Goal: Navigation & Orientation: Find specific page/section

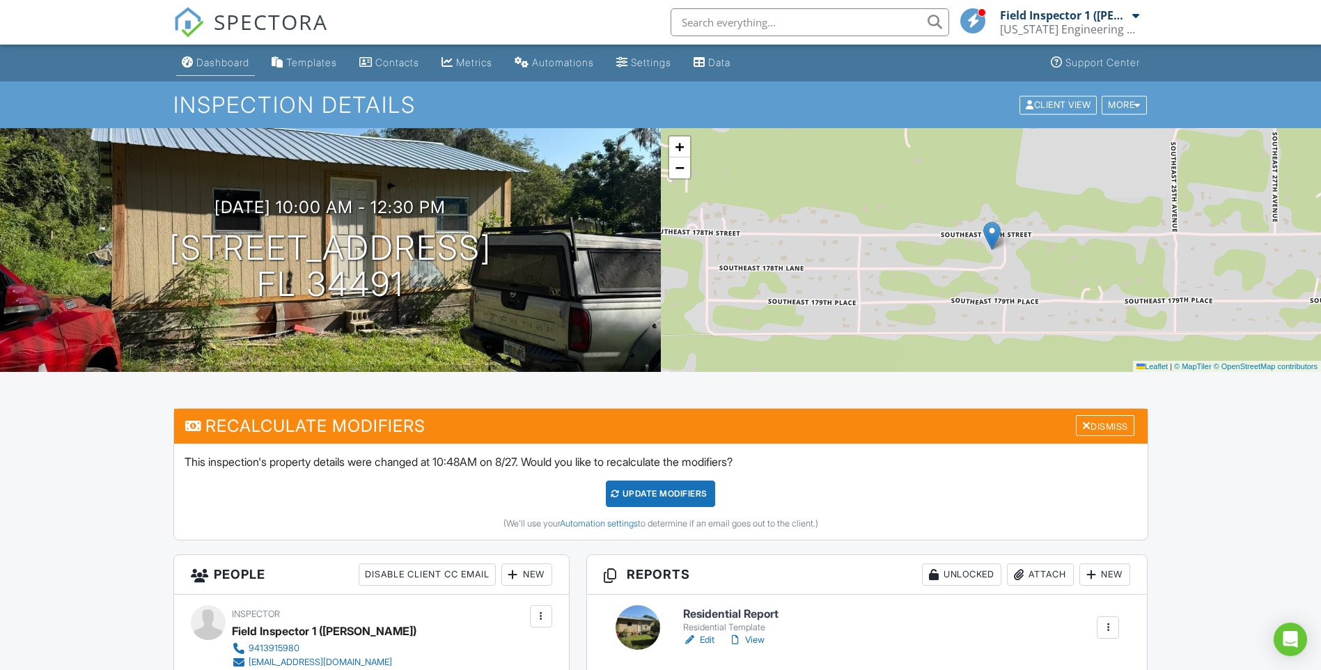
click at [226, 53] on link "Dashboard" at bounding box center [215, 63] width 79 height 26
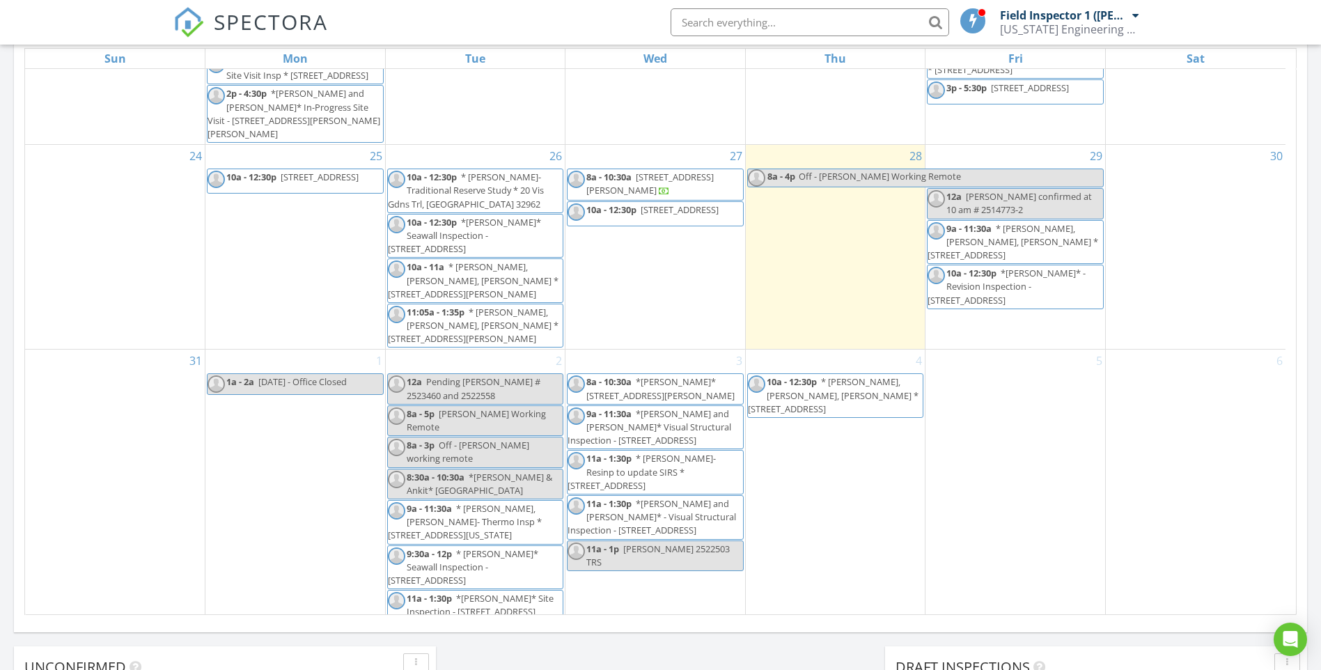
scroll to position [696, 0]
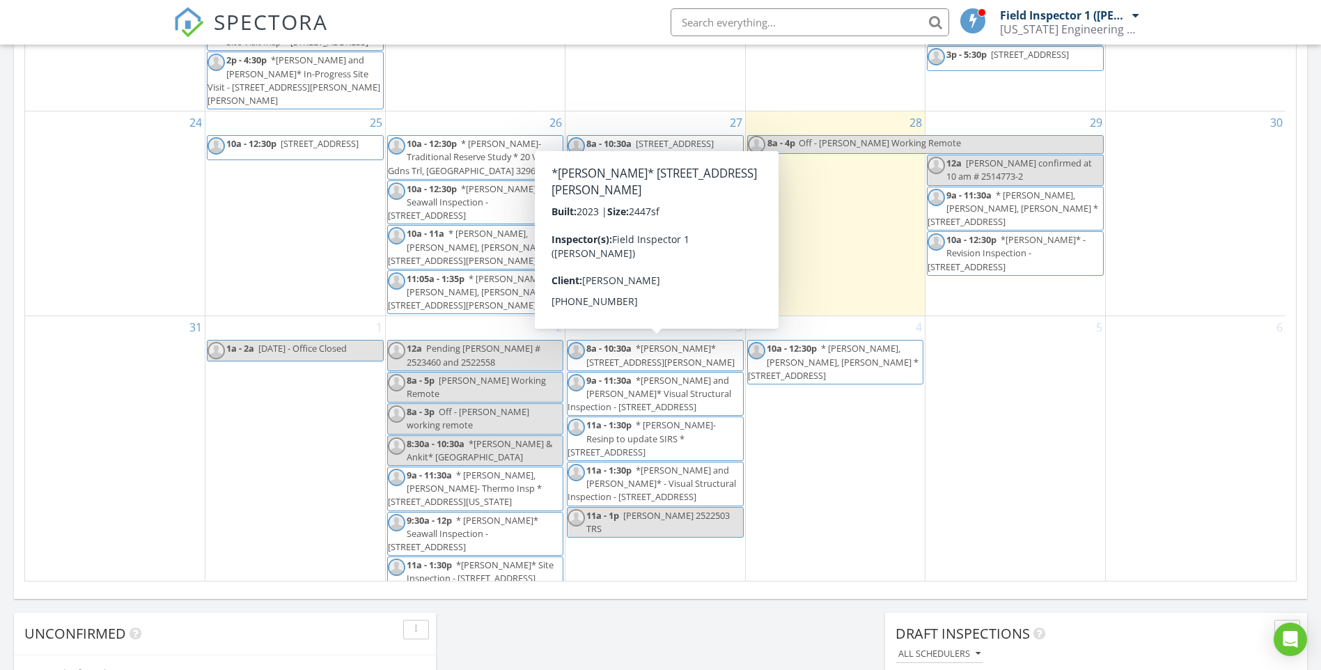
click at [706, 349] on span "*DAVID* 7676 Ragusa Wy, Clermont 34714" at bounding box center [660, 355] width 148 height 26
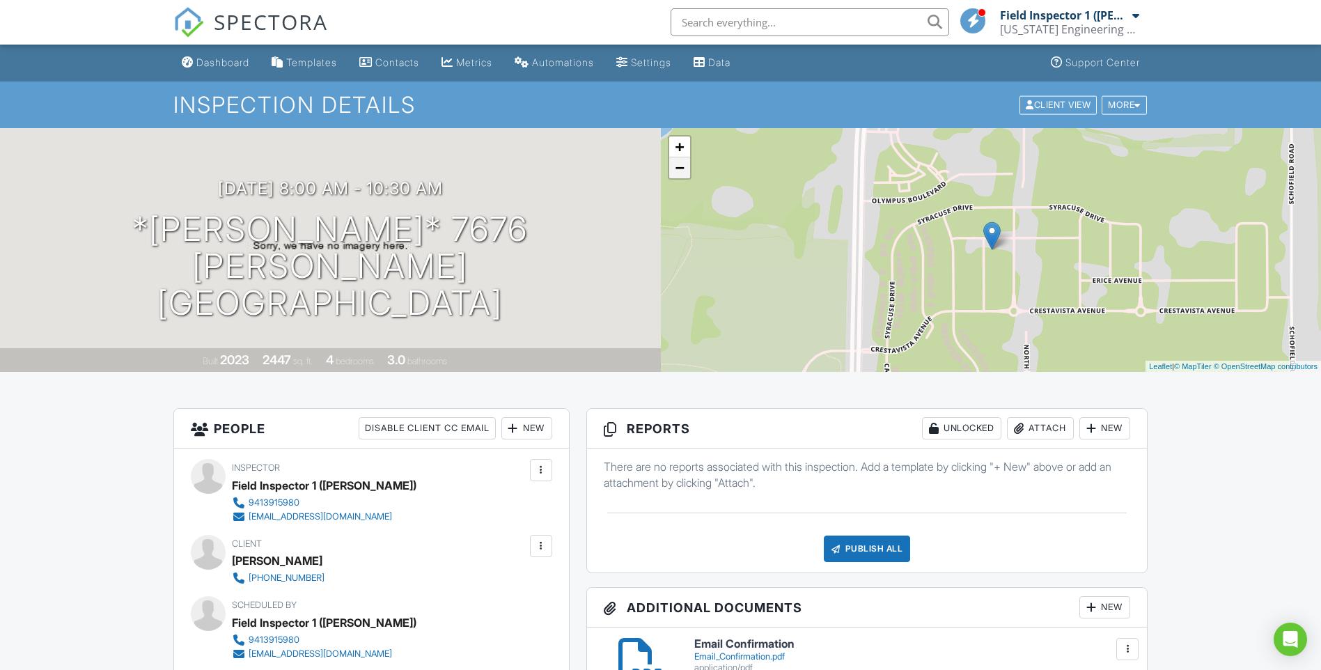
click at [686, 168] on link "−" at bounding box center [679, 167] width 21 height 21
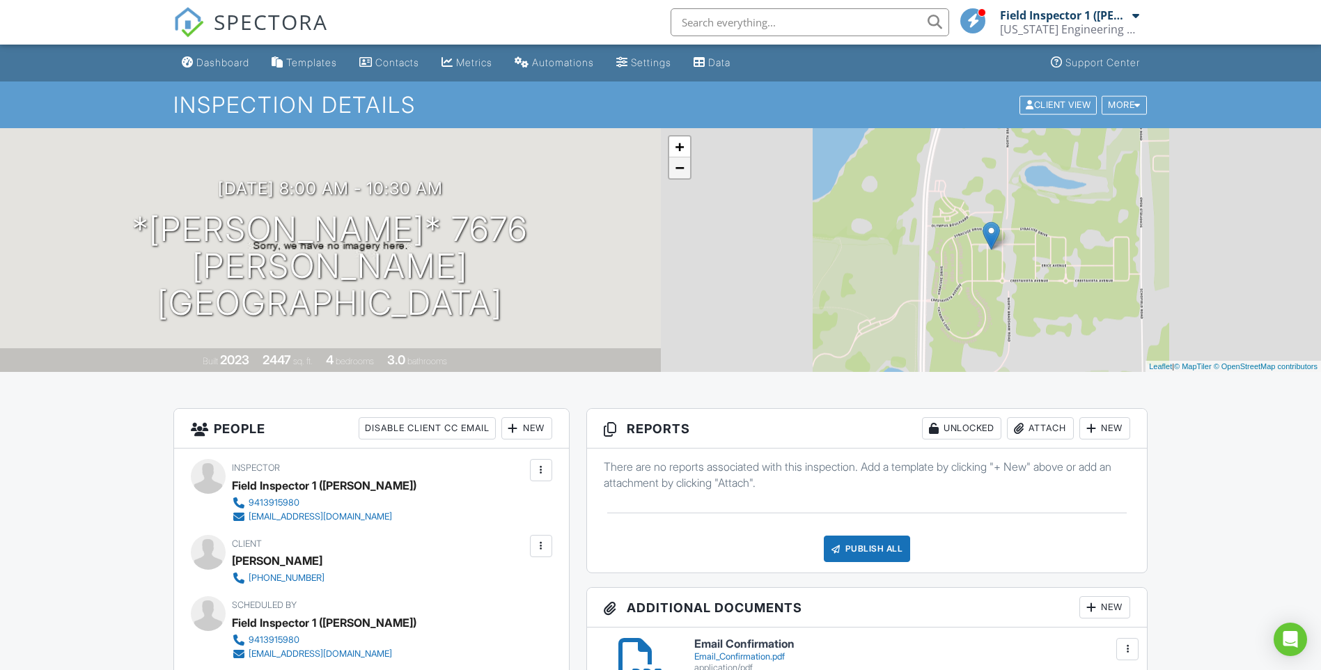
click at [686, 168] on link "−" at bounding box center [679, 167] width 21 height 21
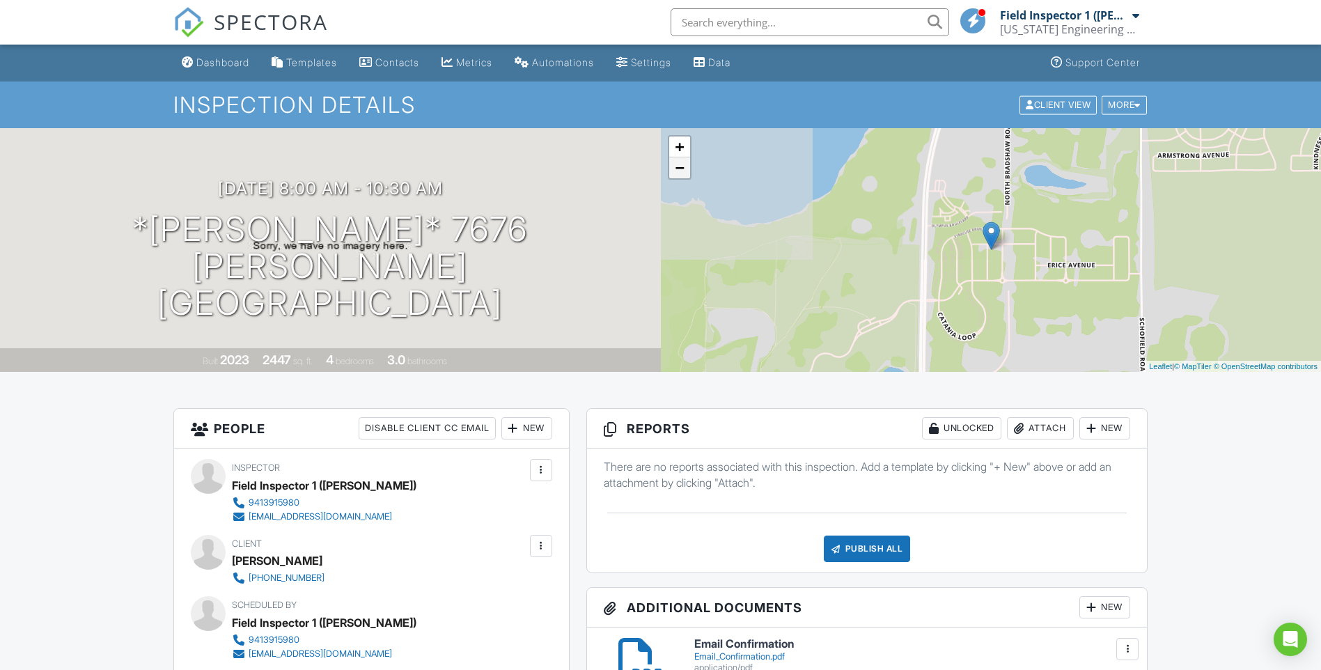
click at [686, 168] on link "−" at bounding box center [679, 167] width 21 height 21
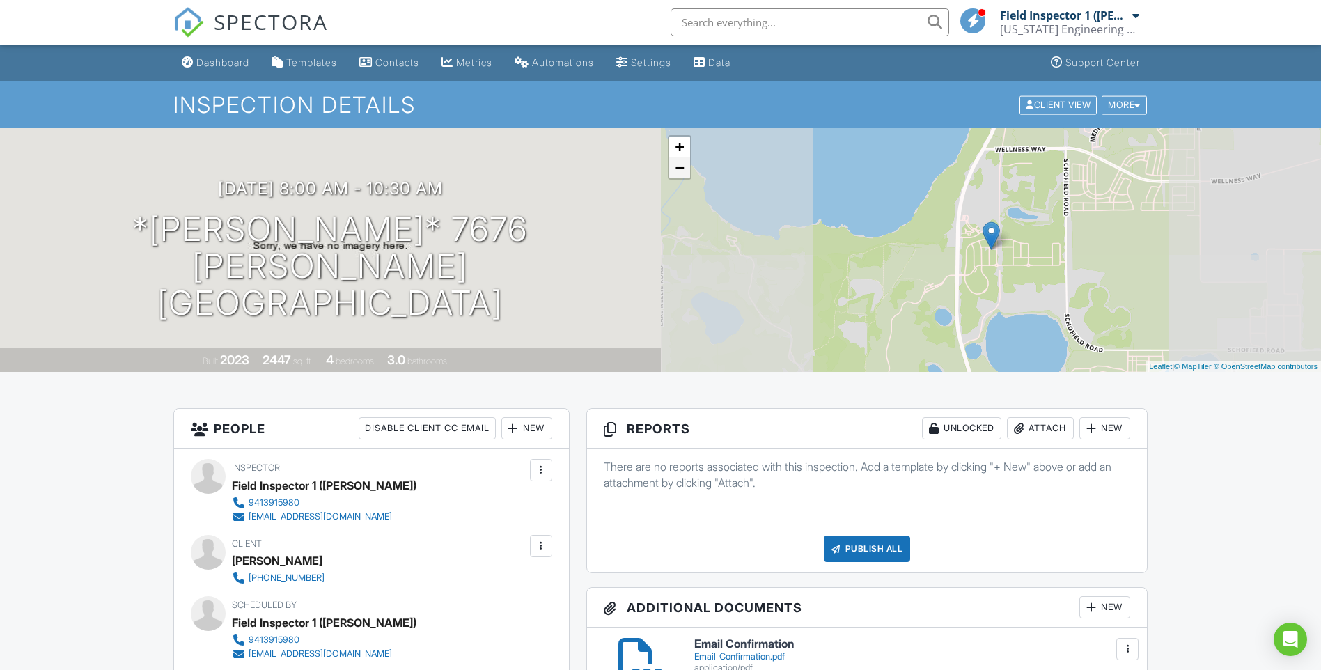
click at [686, 168] on link "−" at bounding box center [679, 167] width 21 height 21
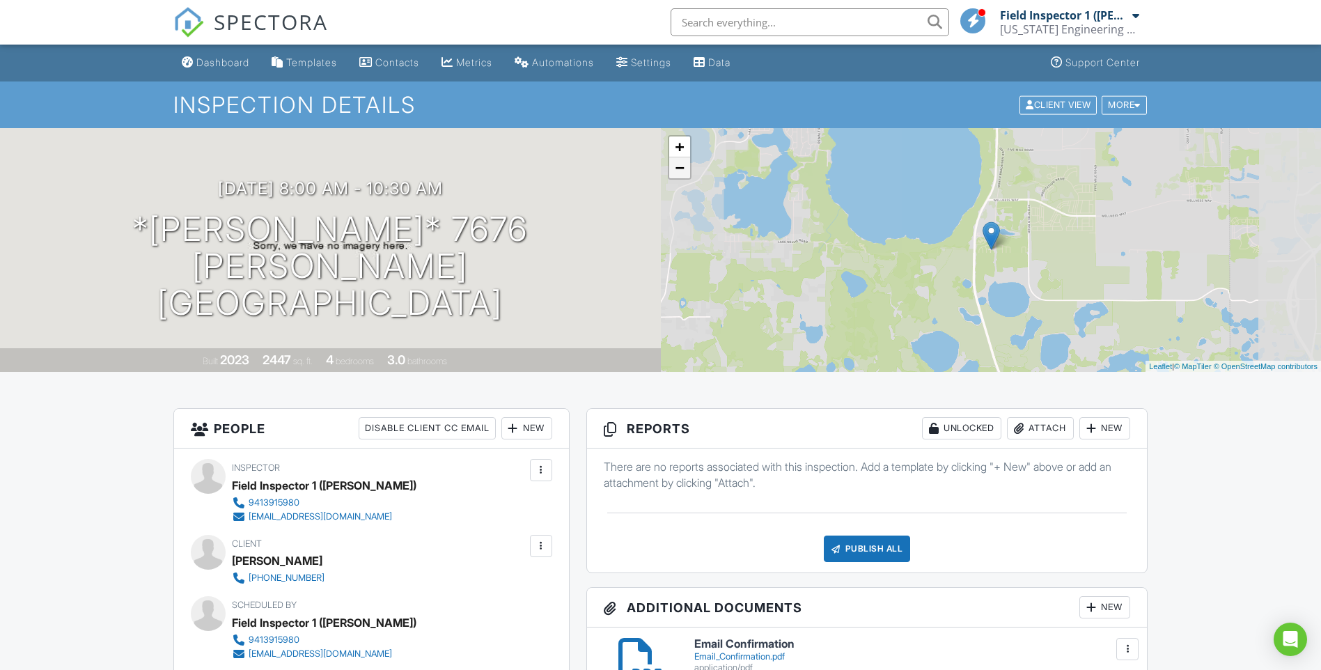
click at [685, 168] on link "−" at bounding box center [679, 167] width 21 height 21
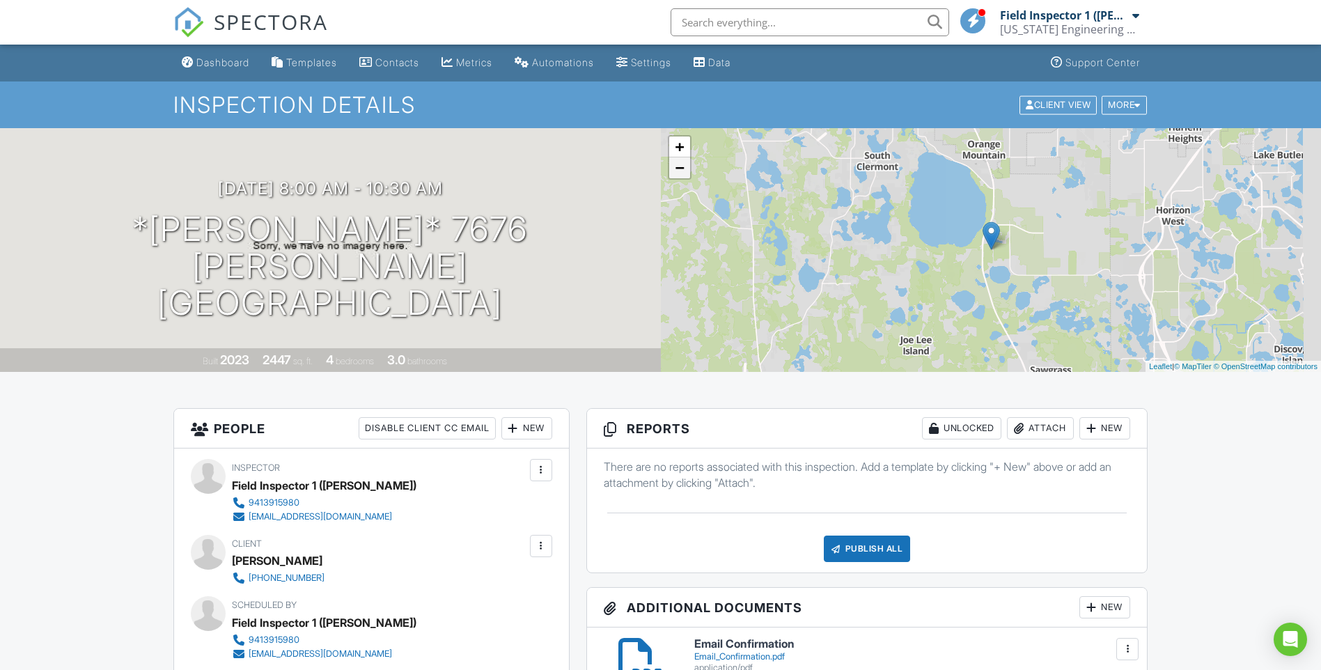
click at [685, 168] on link "−" at bounding box center [679, 167] width 21 height 21
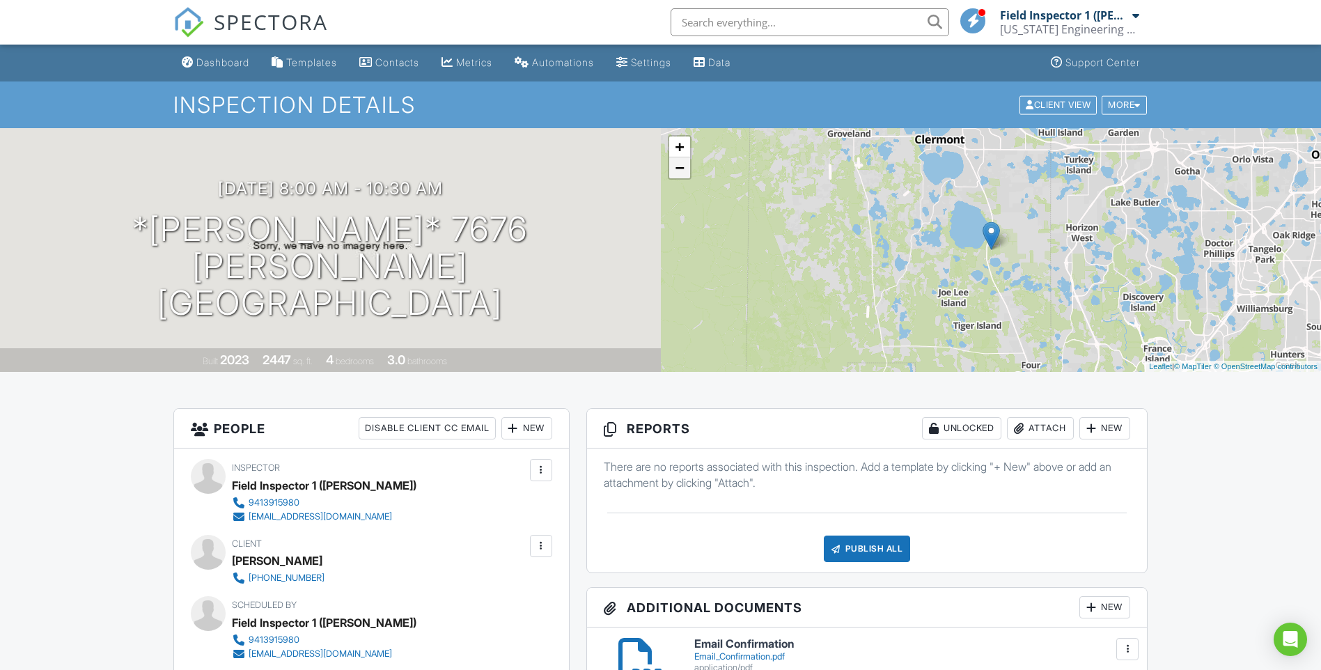
click at [685, 168] on link "−" at bounding box center [679, 167] width 21 height 21
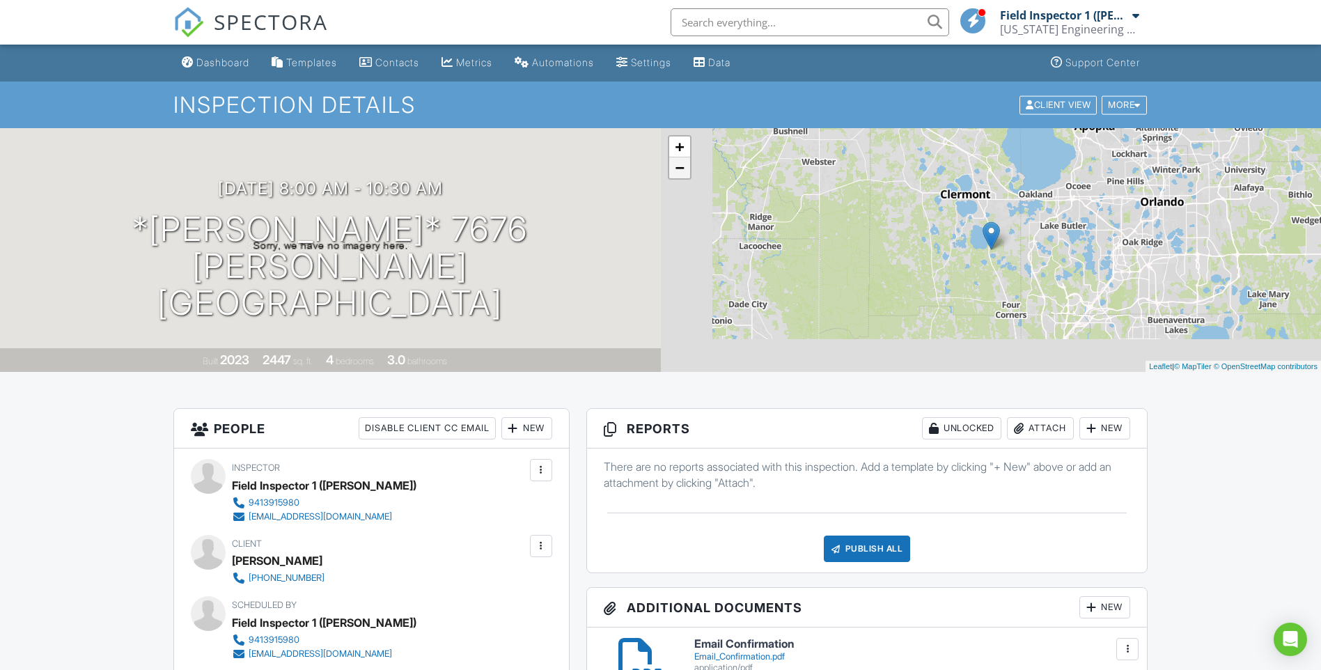
click at [684, 168] on link "−" at bounding box center [679, 167] width 21 height 21
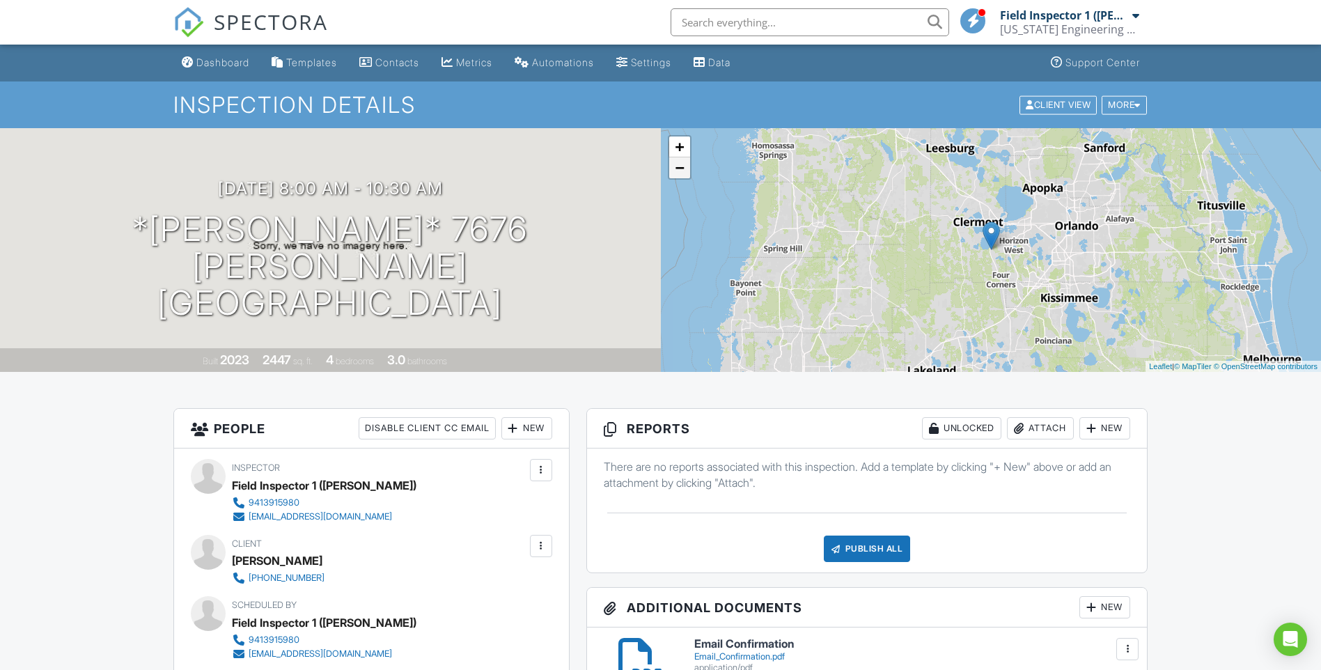
click at [684, 168] on link "−" at bounding box center [679, 167] width 21 height 21
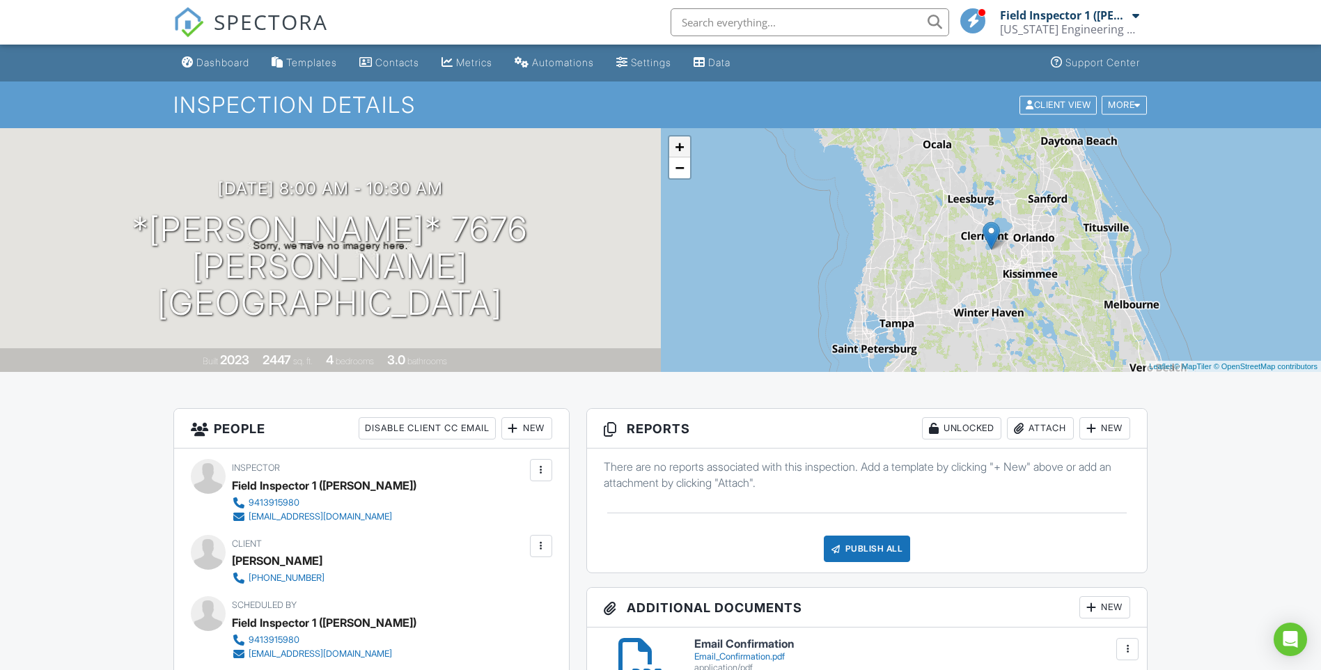
click at [680, 148] on link "+" at bounding box center [679, 146] width 21 height 21
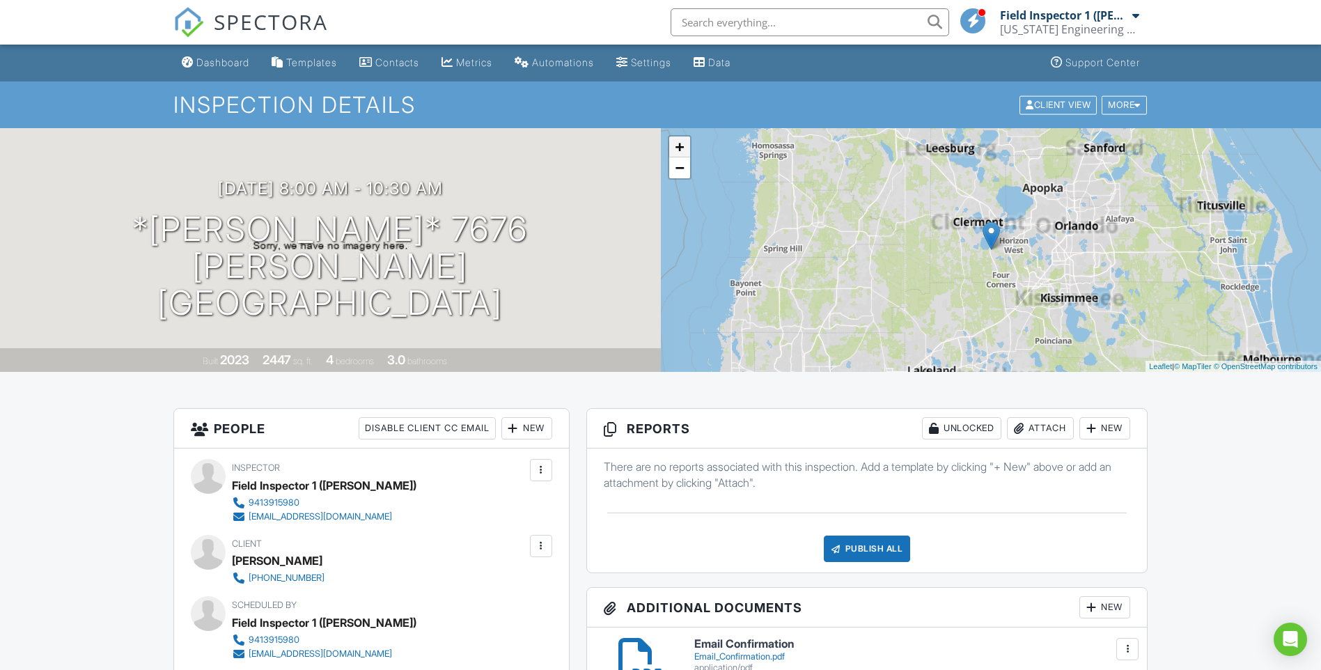
click at [680, 148] on link "+" at bounding box center [679, 146] width 21 height 21
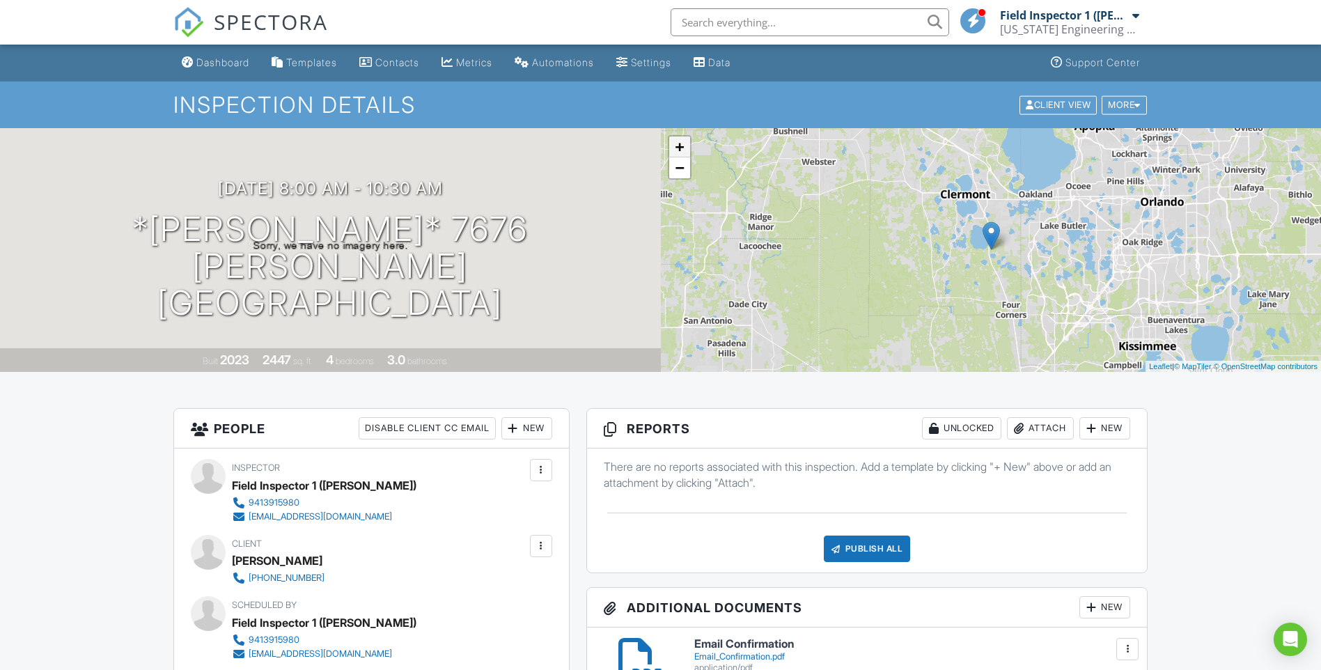
click at [680, 148] on link "+" at bounding box center [679, 146] width 21 height 21
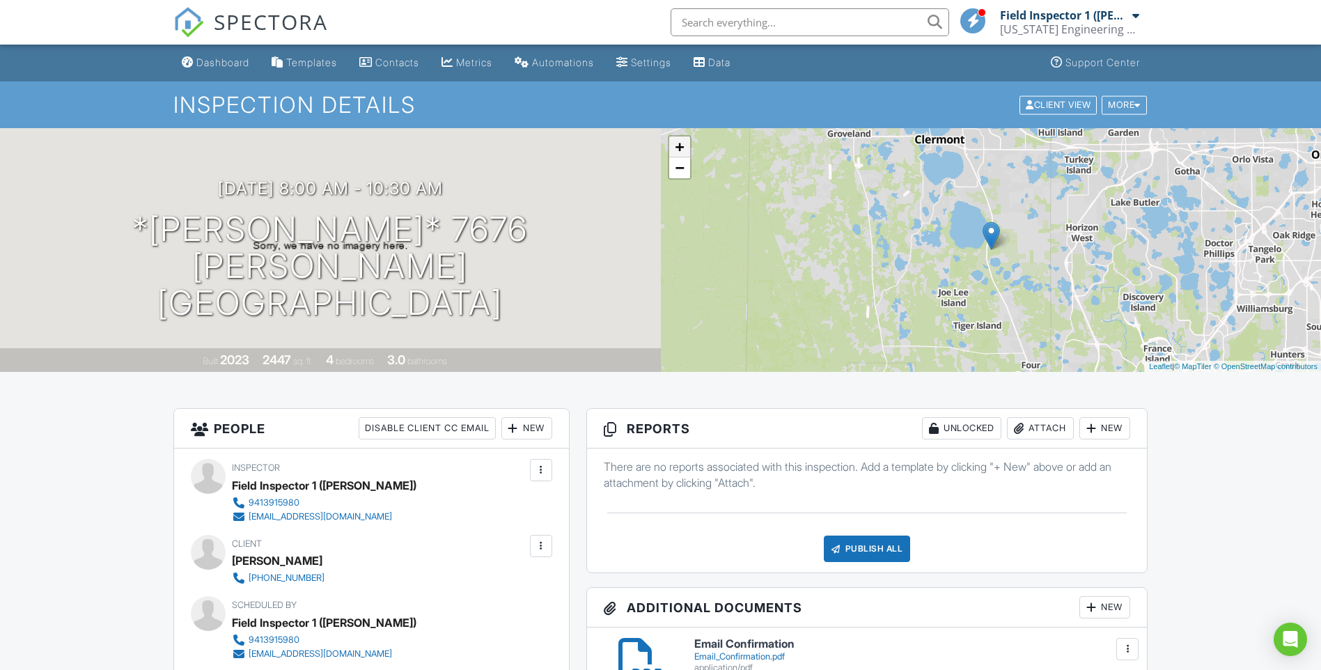
click at [680, 148] on link "+" at bounding box center [679, 146] width 21 height 21
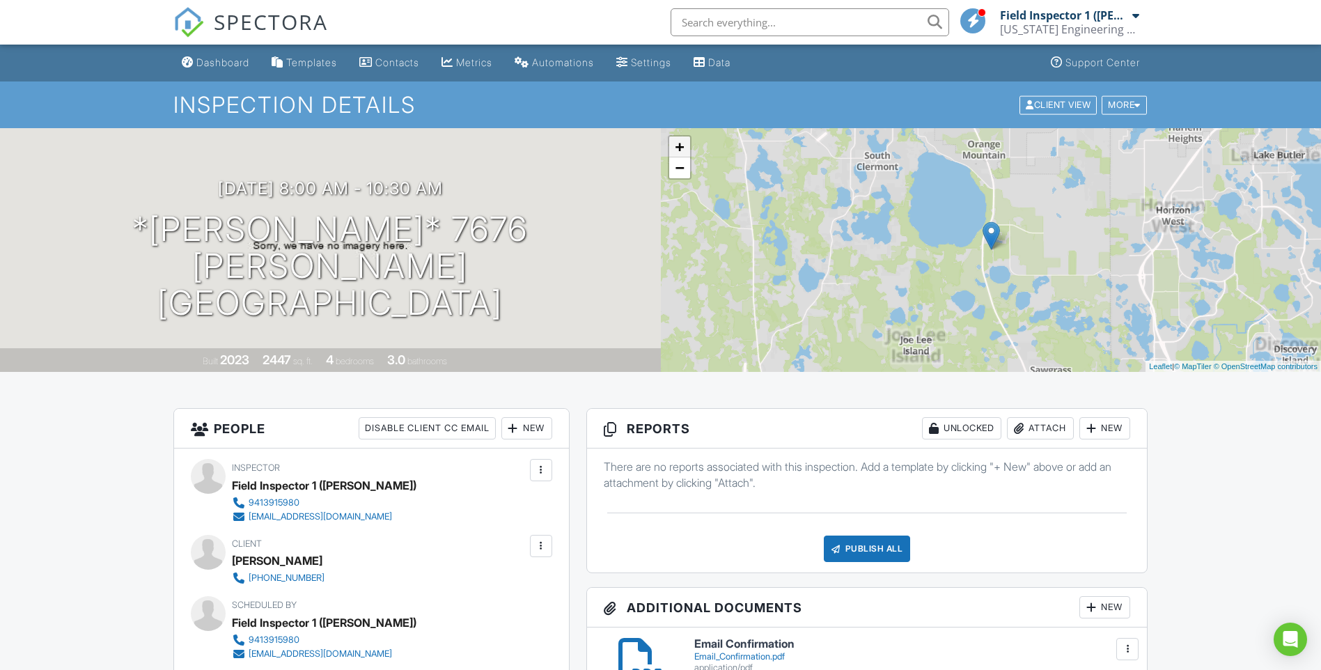
click at [680, 148] on link "+" at bounding box center [679, 146] width 21 height 21
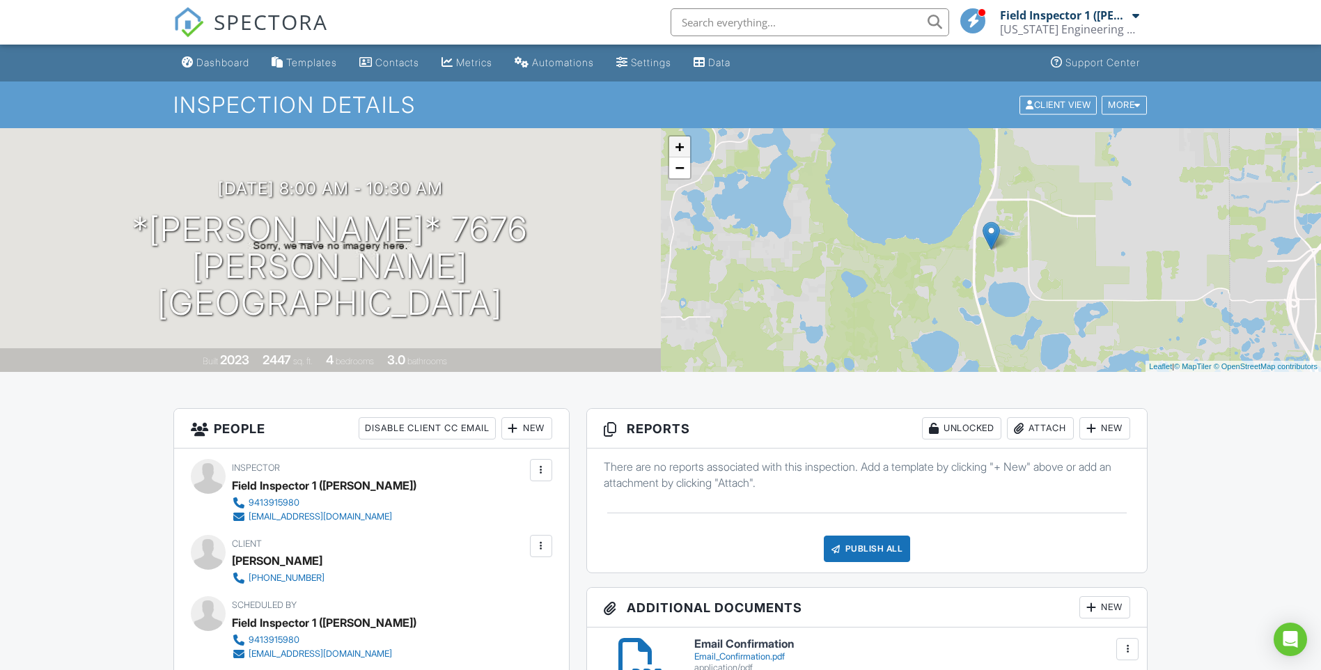
click at [680, 148] on link "+" at bounding box center [679, 146] width 21 height 21
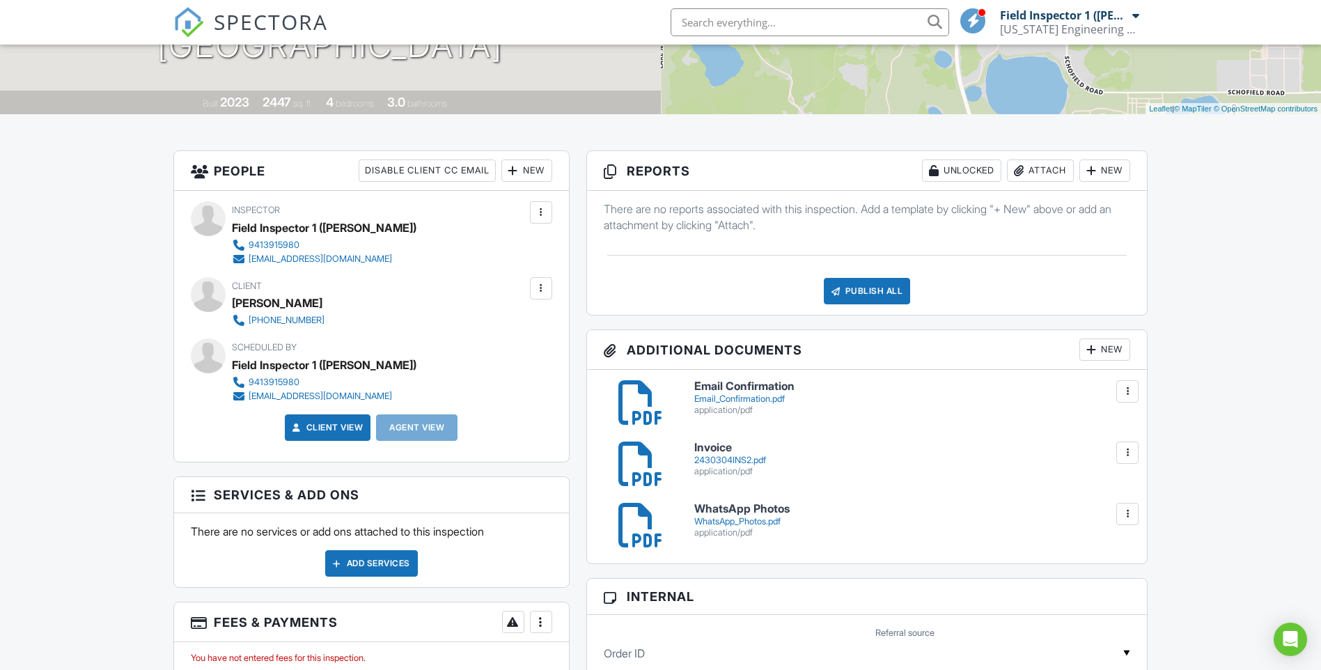
scroll to position [418, 0]
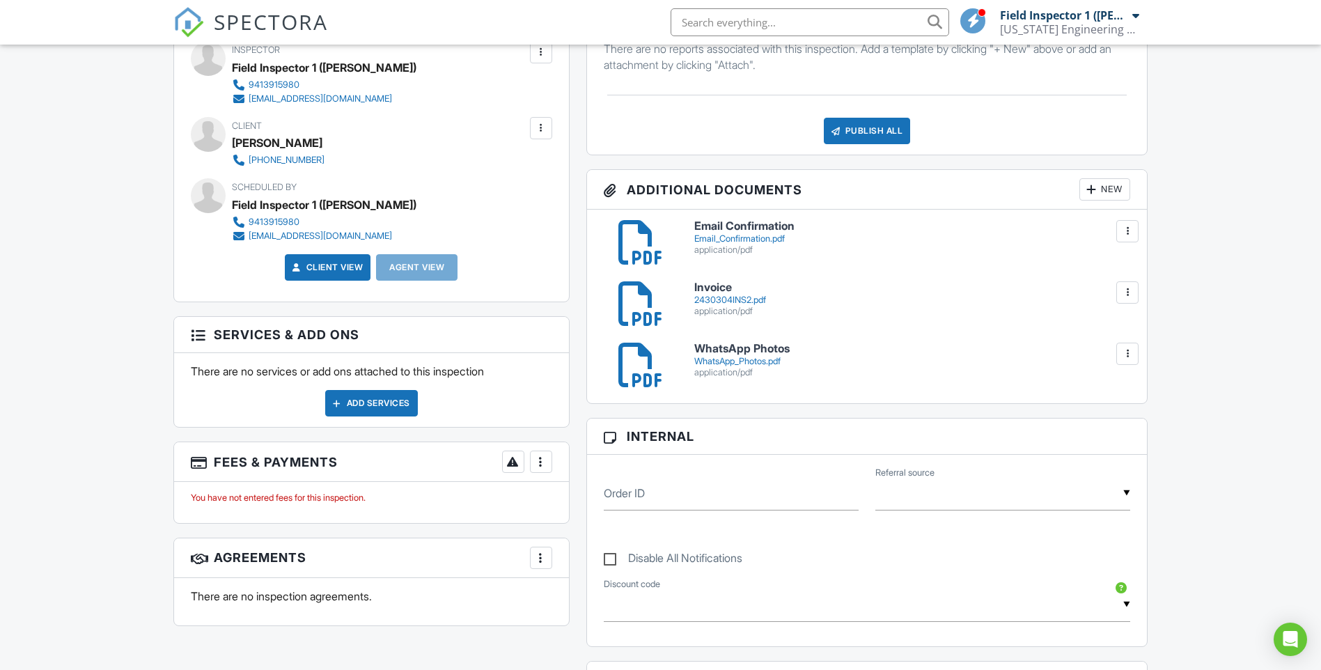
click at [713, 291] on h6 "Invoice" at bounding box center [912, 287] width 437 height 13
click at [748, 350] on h6 "WhatsApp Photos" at bounding box center [912, 349] width 437 height 13
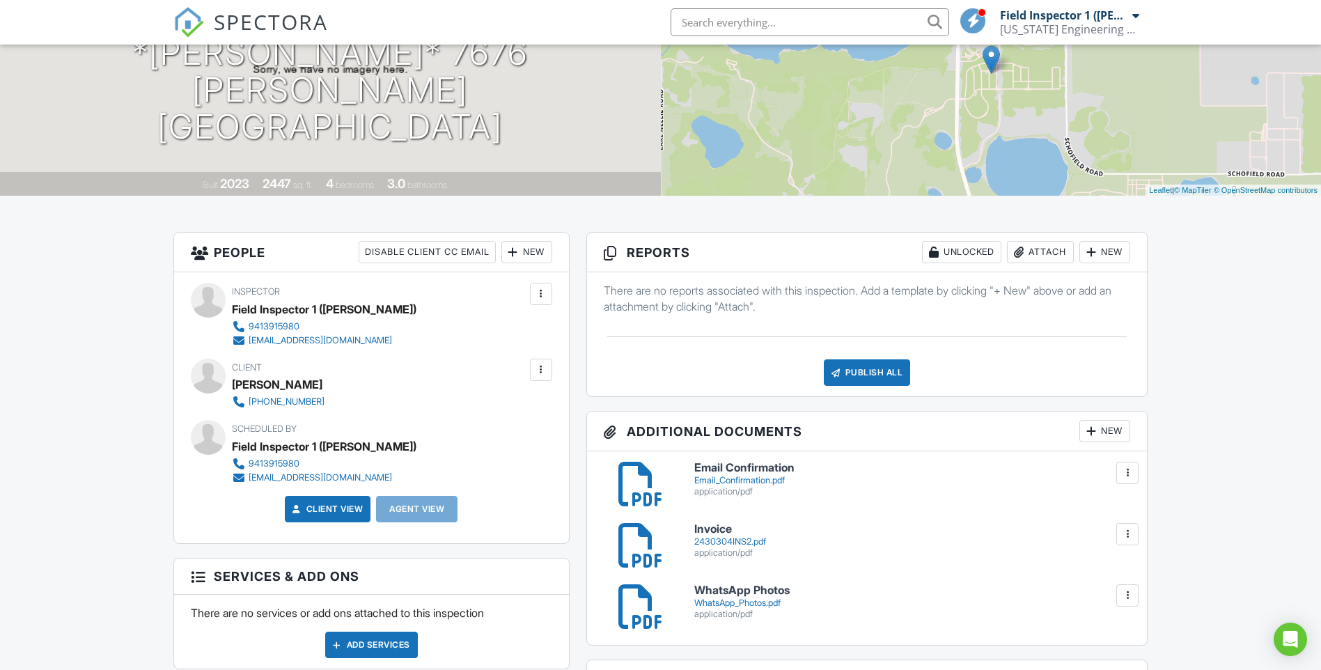
scroll to position [209, 0]
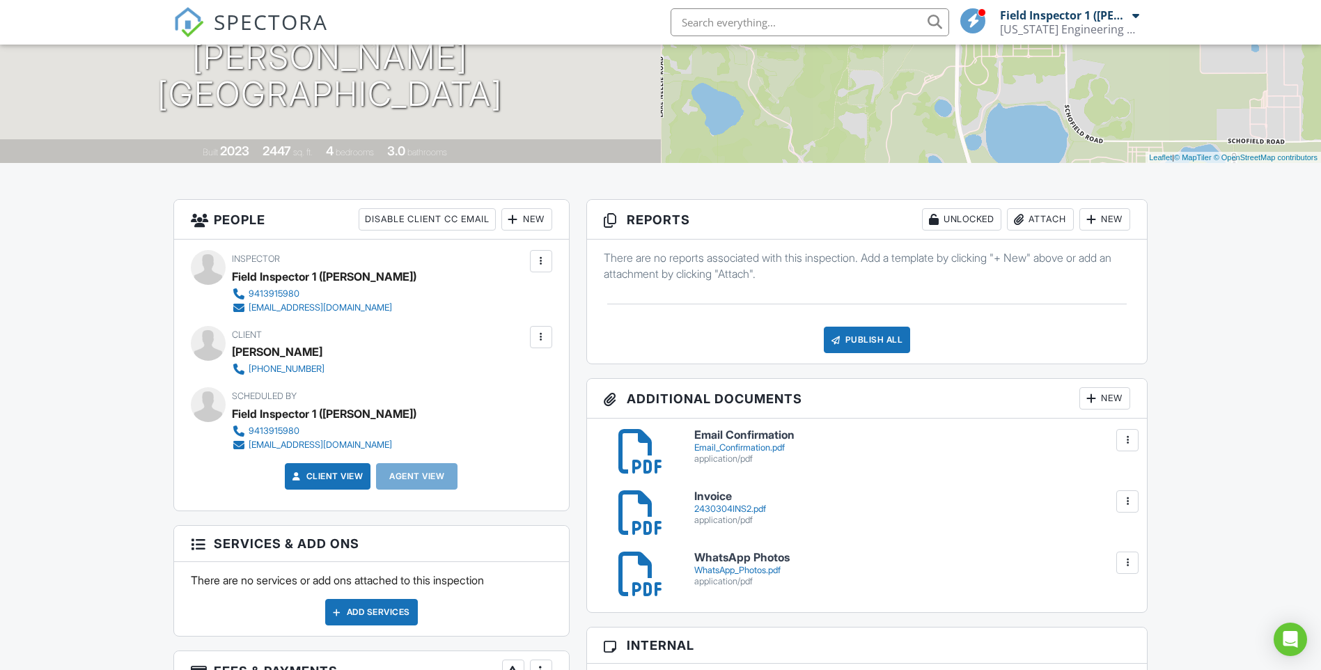
click at [732, 445] on div "Email_Confirmation.pdf" at bounding box center [912, 447] width 437 height 11
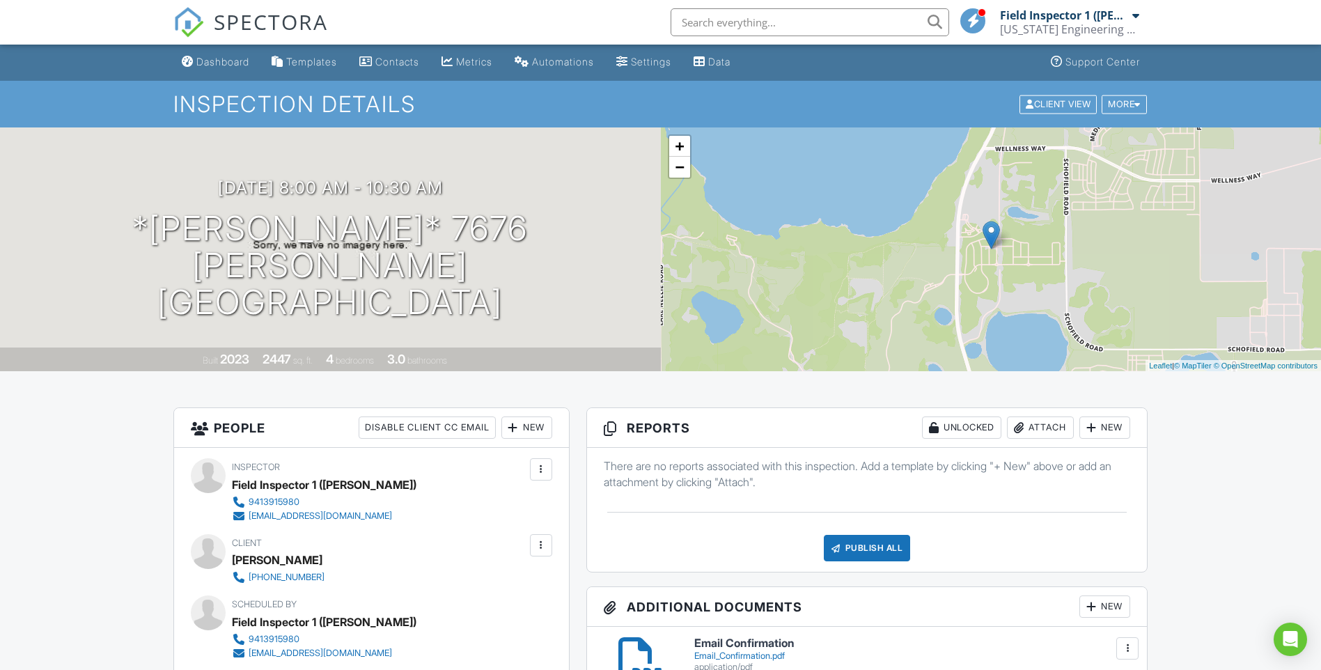
scroll to position [0, 0]
click at [209, 61] on div "Dashboard" at bounding box center [222, 62] width 53 height 12
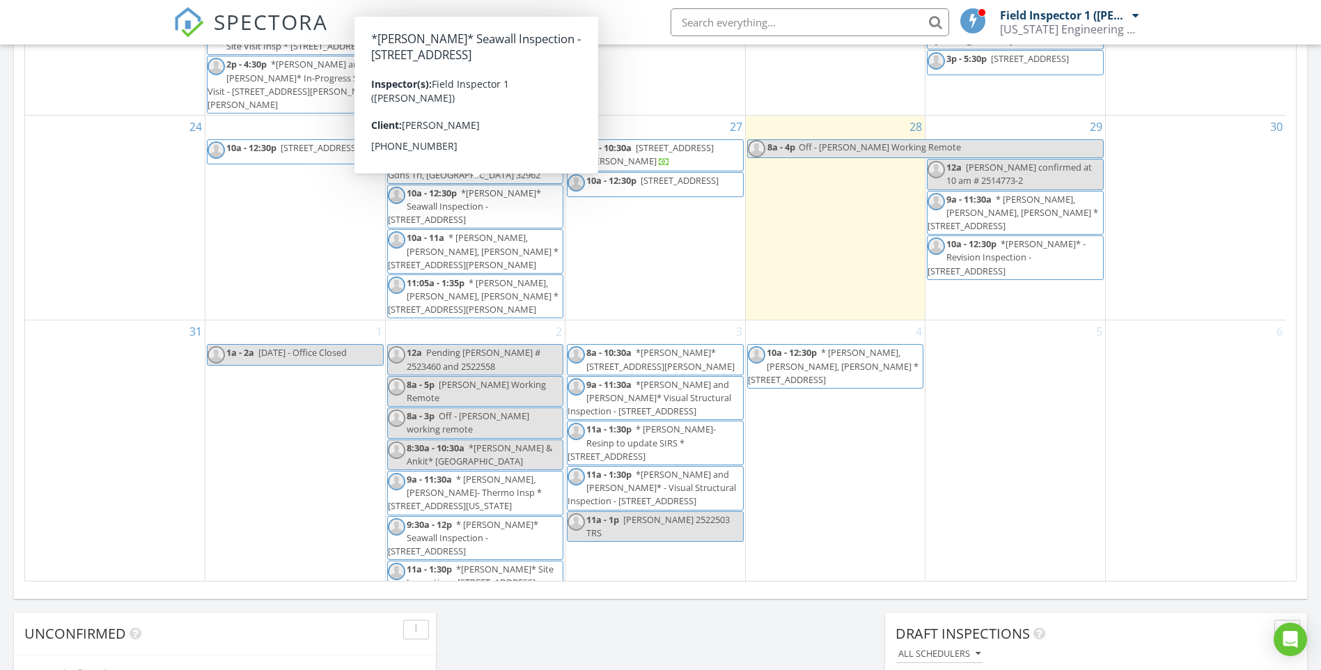
scroll to position [787, 0]
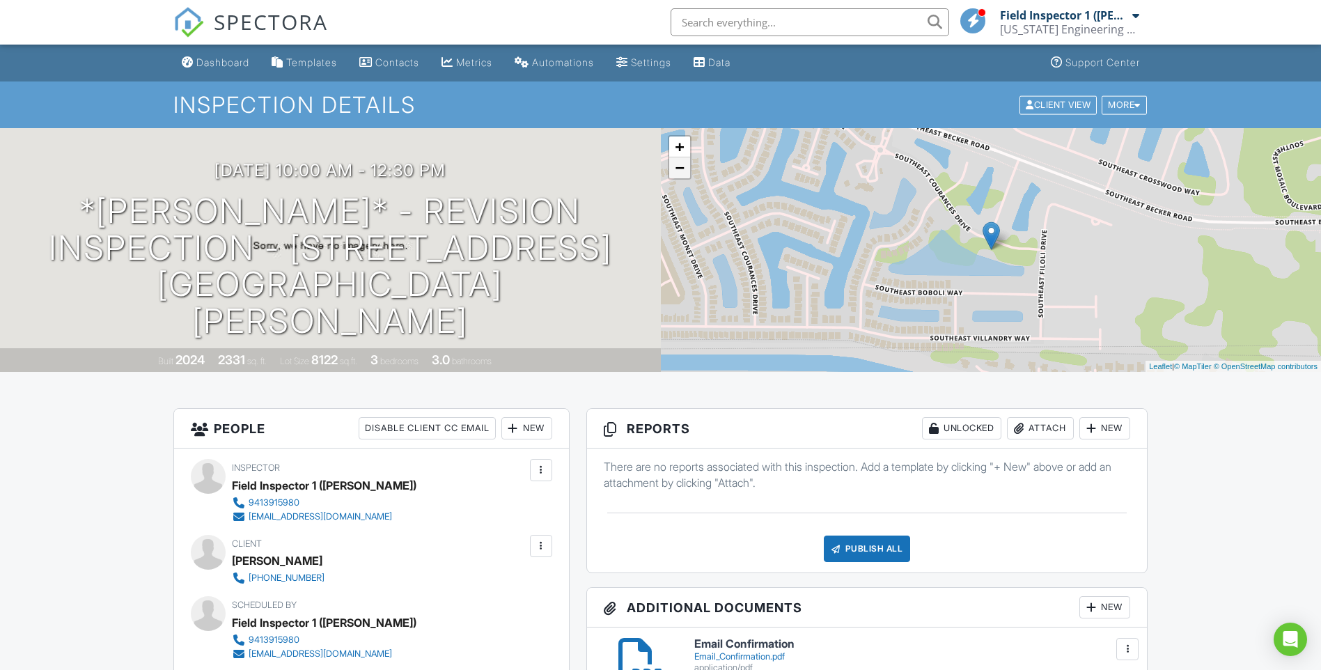
click at [682, 172] on link "−" at bounding box center [679, 167] width 21 height 21
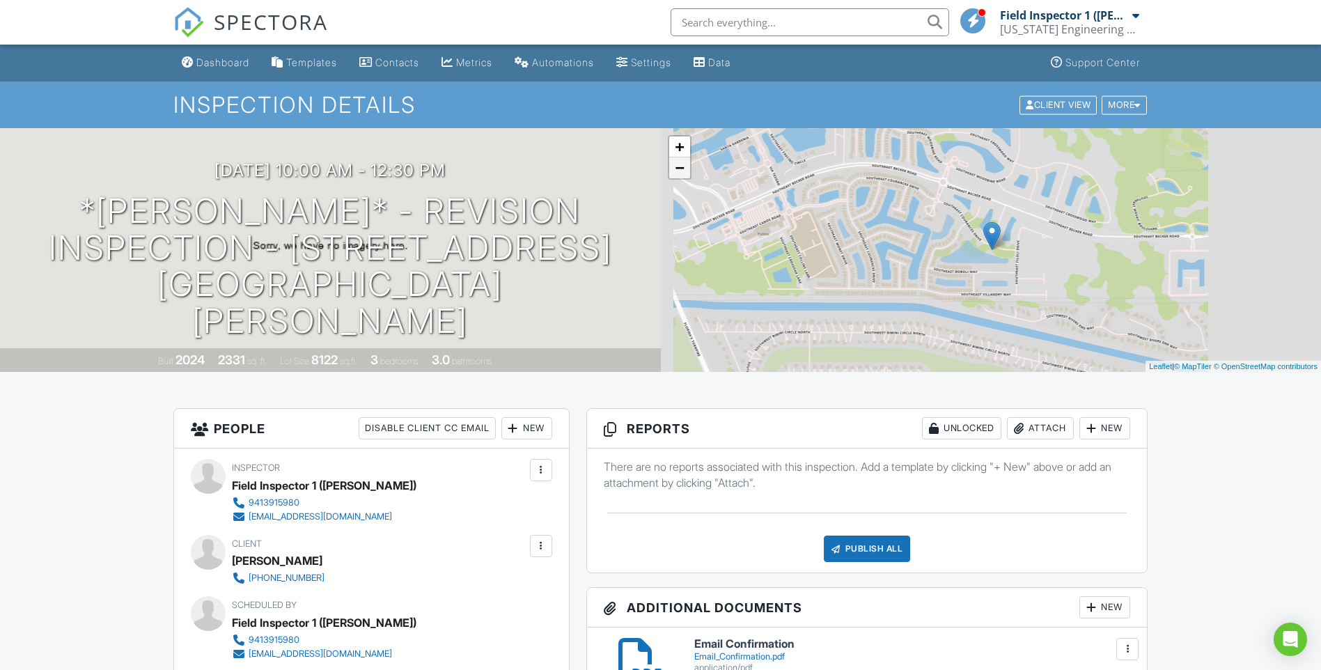
click at [682, 172] on link "−" at bounding box center [679, 167] width 21 height 21
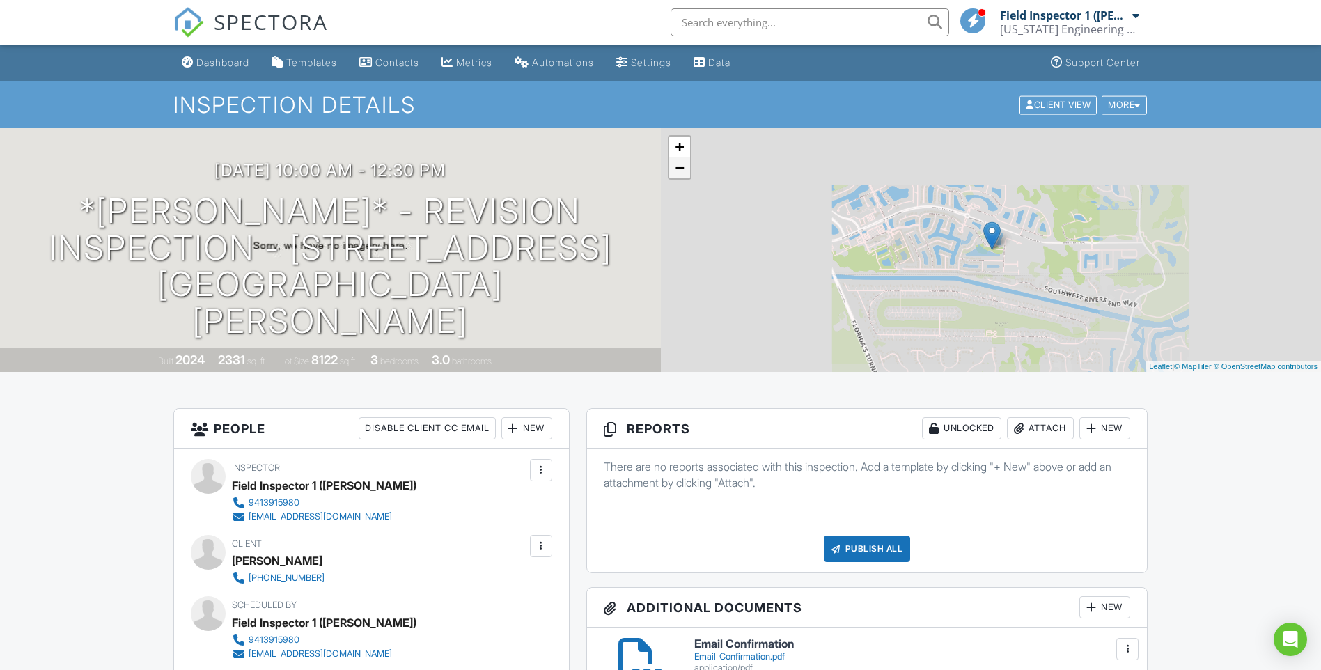
click at [682, 172] on link "−" at bounding box center [679, 167] width 21 height 21
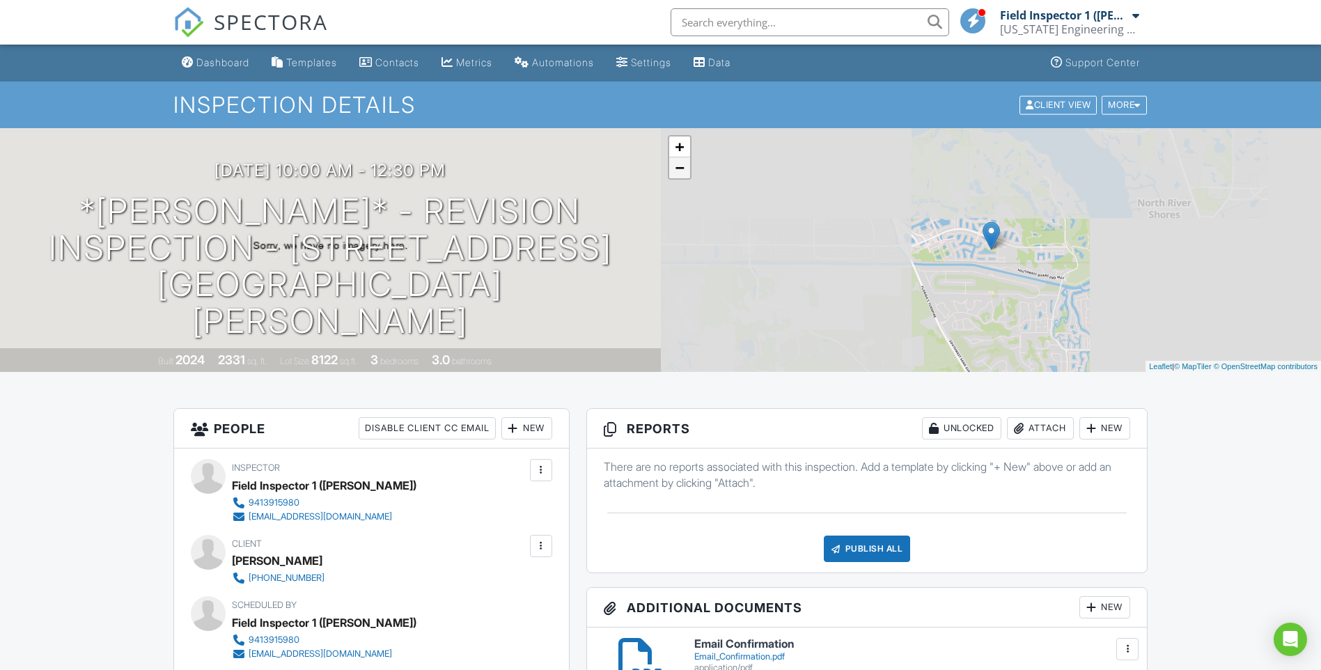
click at [682, 172] on link "−" at bounding box center [679, 167] width 21 height 21
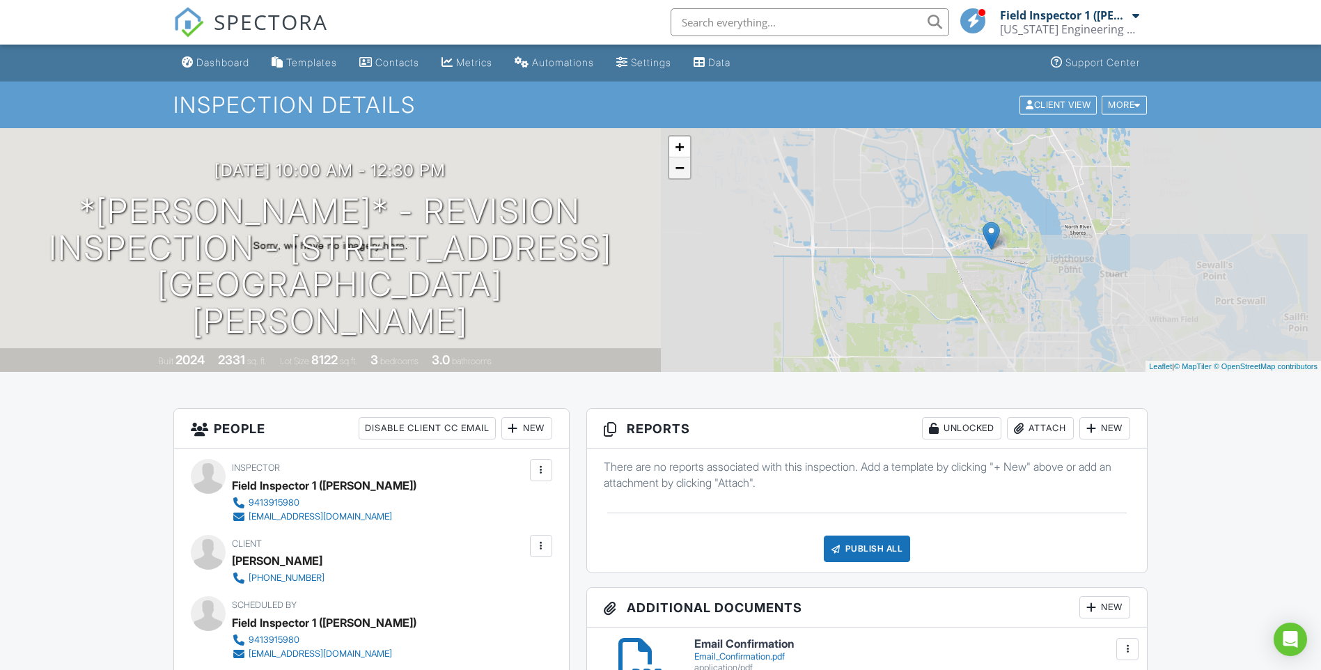
click at [682, 172] on link "−" at bounding box center [679, 167] width 21 height 21
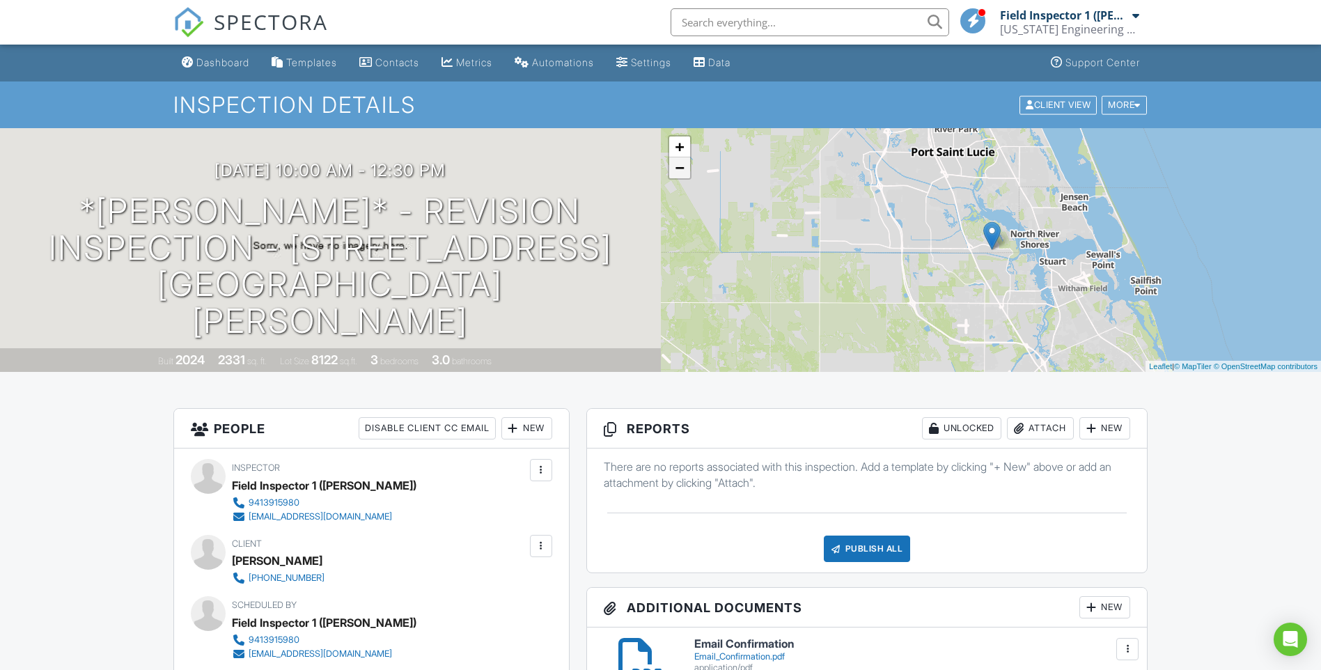
click at [682, 172] on link "−" at bounding box center [679, 167] width 21 height 21
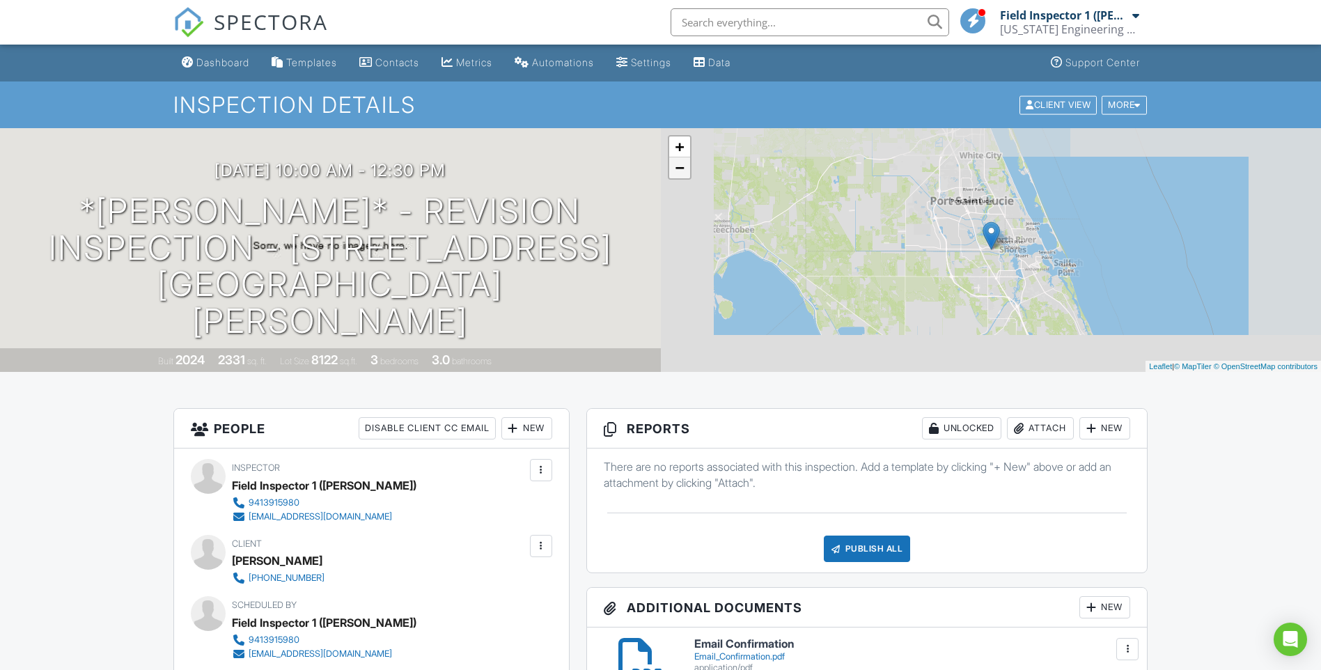
click at [682, 172] on link "−" at bounding box center [679, 167] width 21 height 21
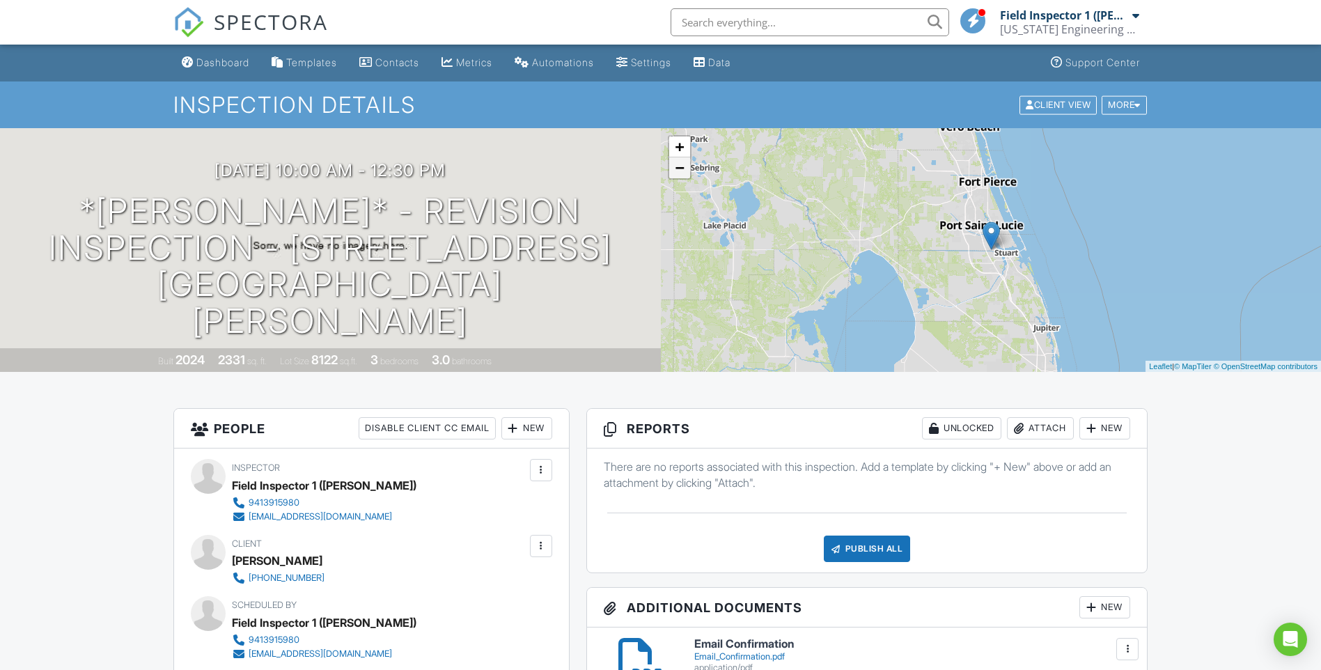
click at [682, 172] on link "−" at bounding box center [679, 167] width 21 height 21
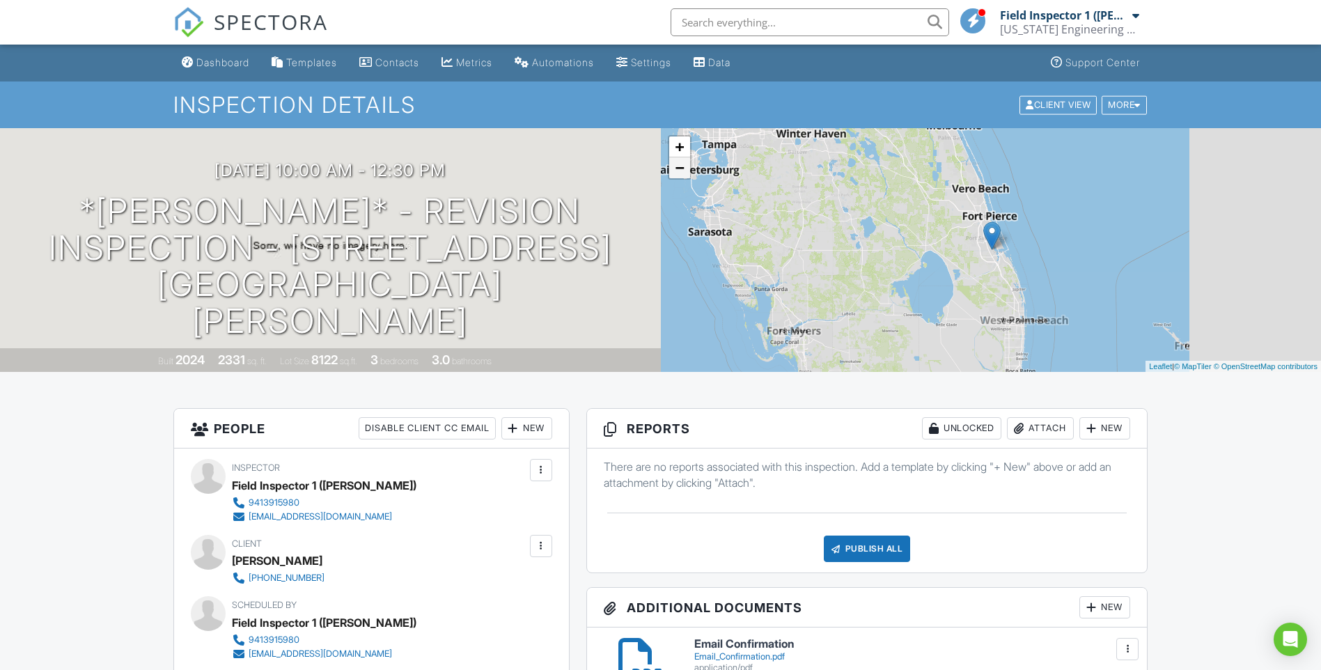
click at [682, 172] on link "−" at bounding box center [679, 167] width 21 height 21
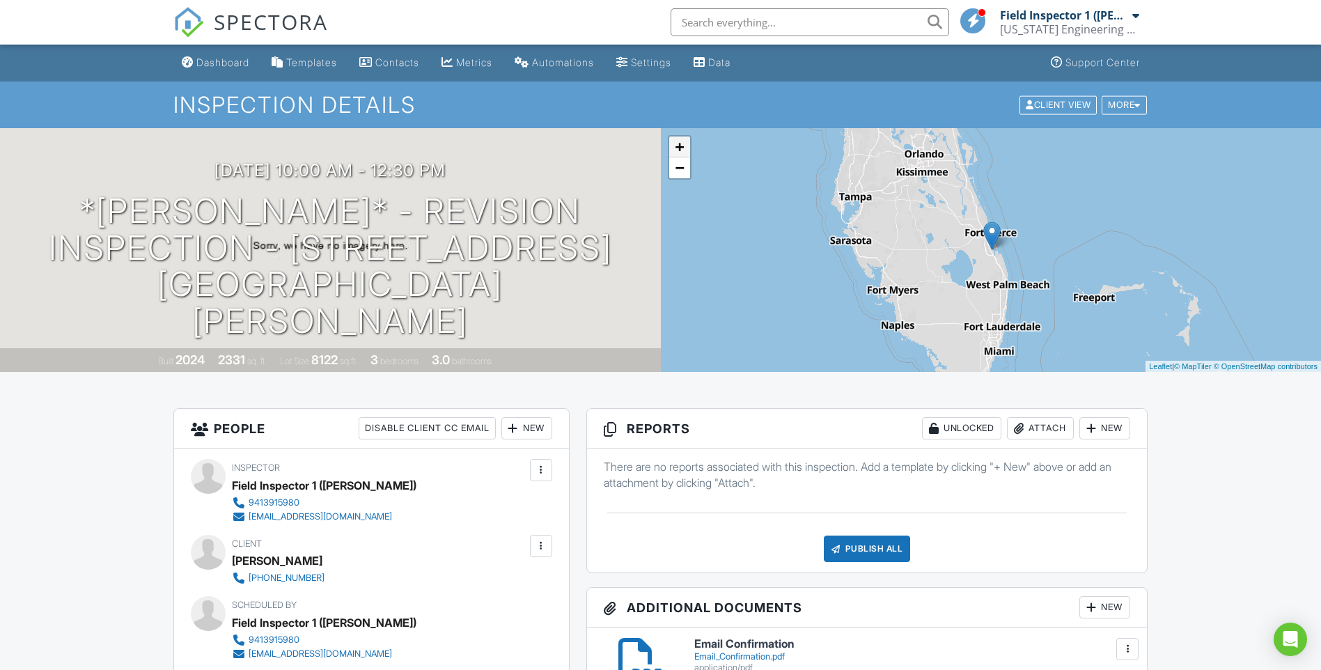
click at [680, 147] on link "+" at bounding box center [679, 146] width 21 height 21
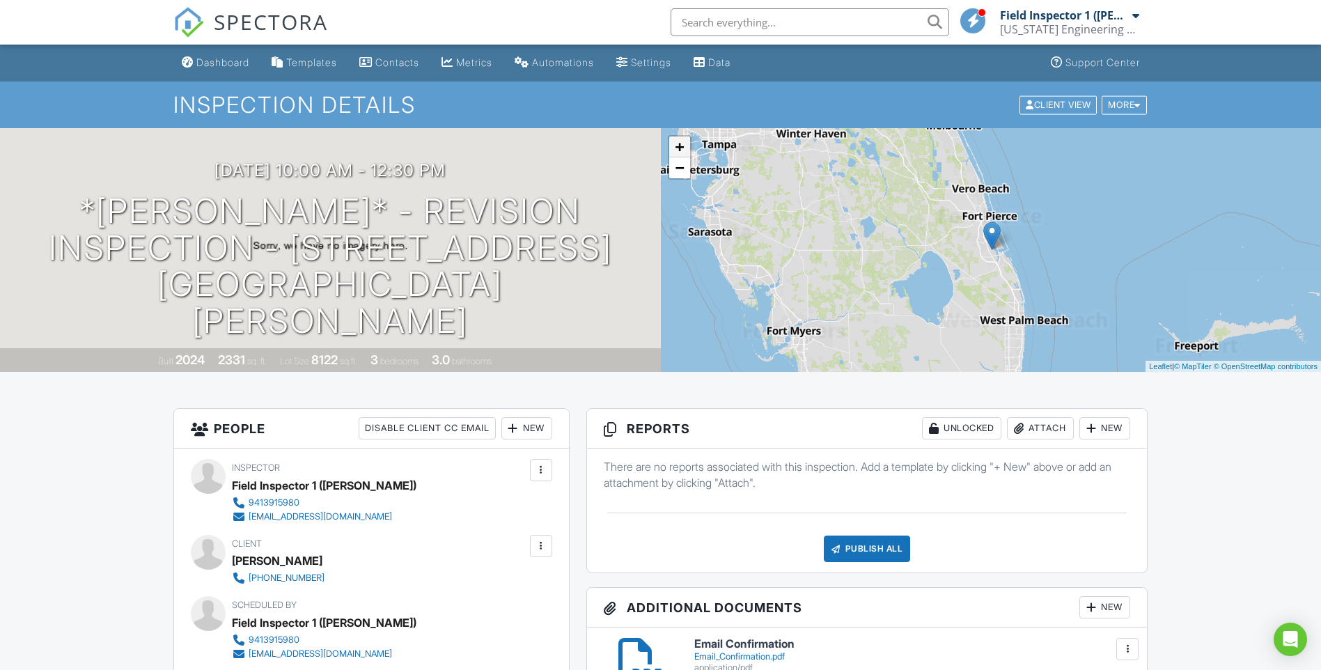
click at [680, 147] on link "+" at bounding box center [679, 146] width 21 height 21
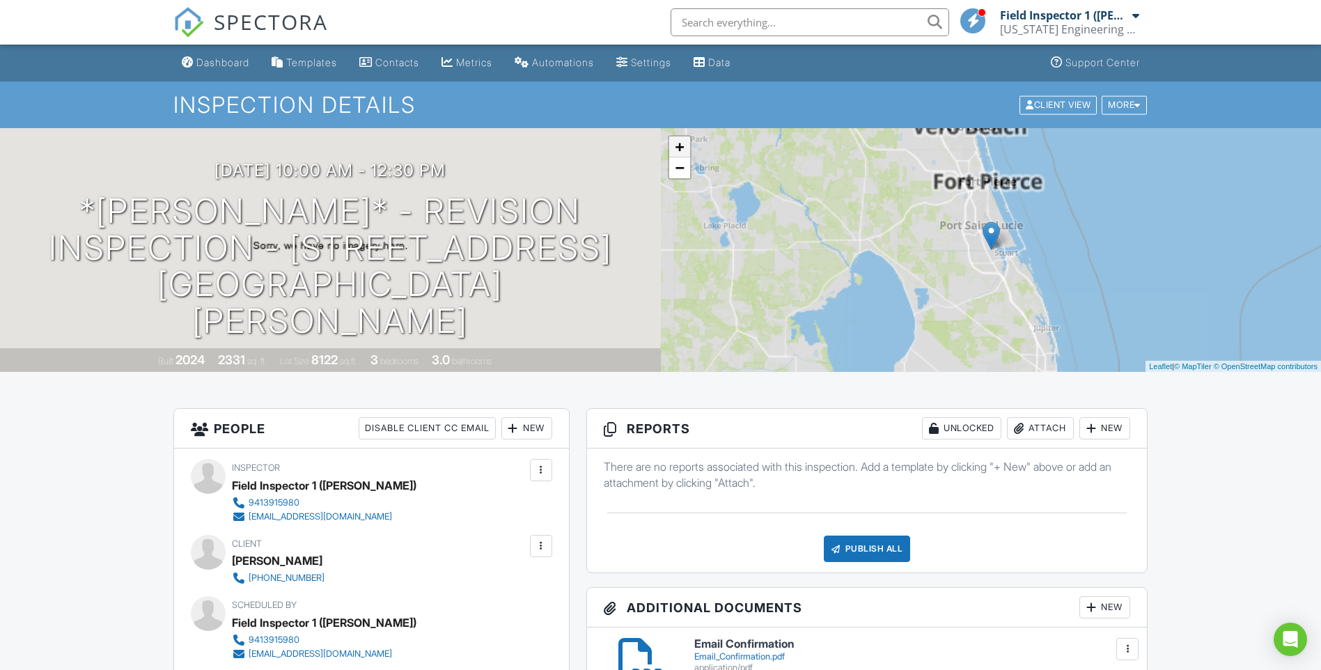
click at [680, 147] on link "+" at bounding box center [679, 146] width 21 height 21
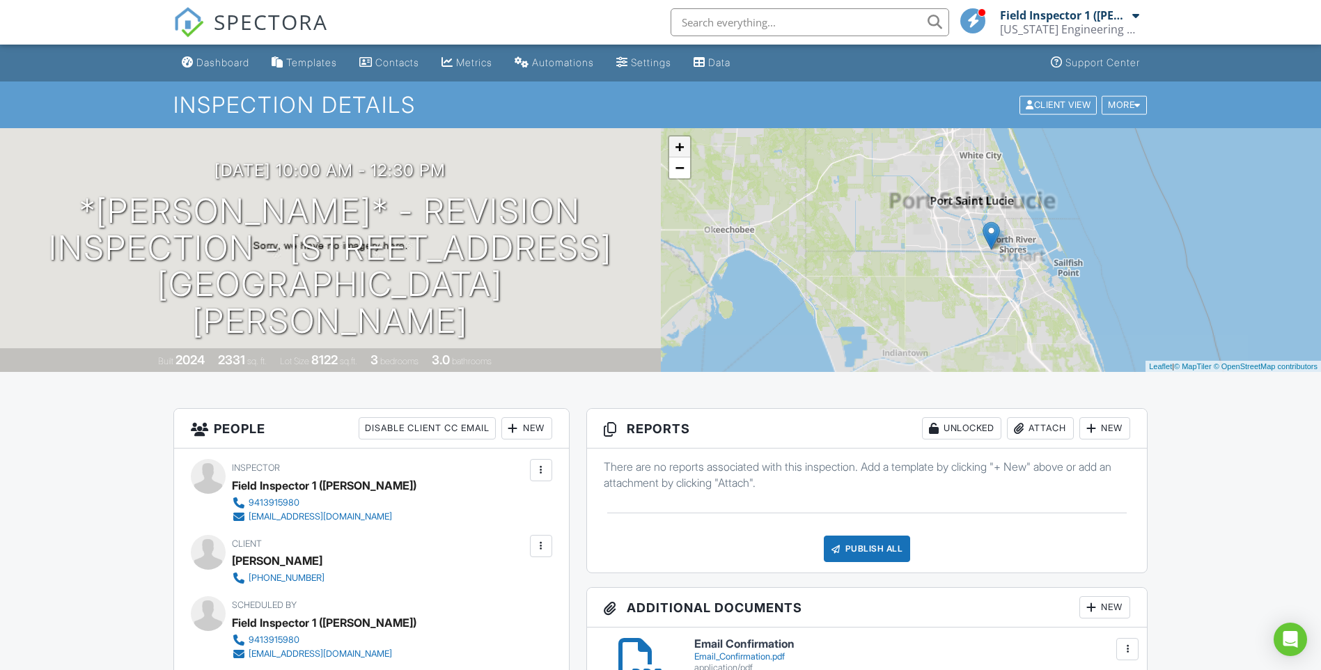
click at [680, 147] on link "+" at bounding box center [679, 146] width 21 height 21
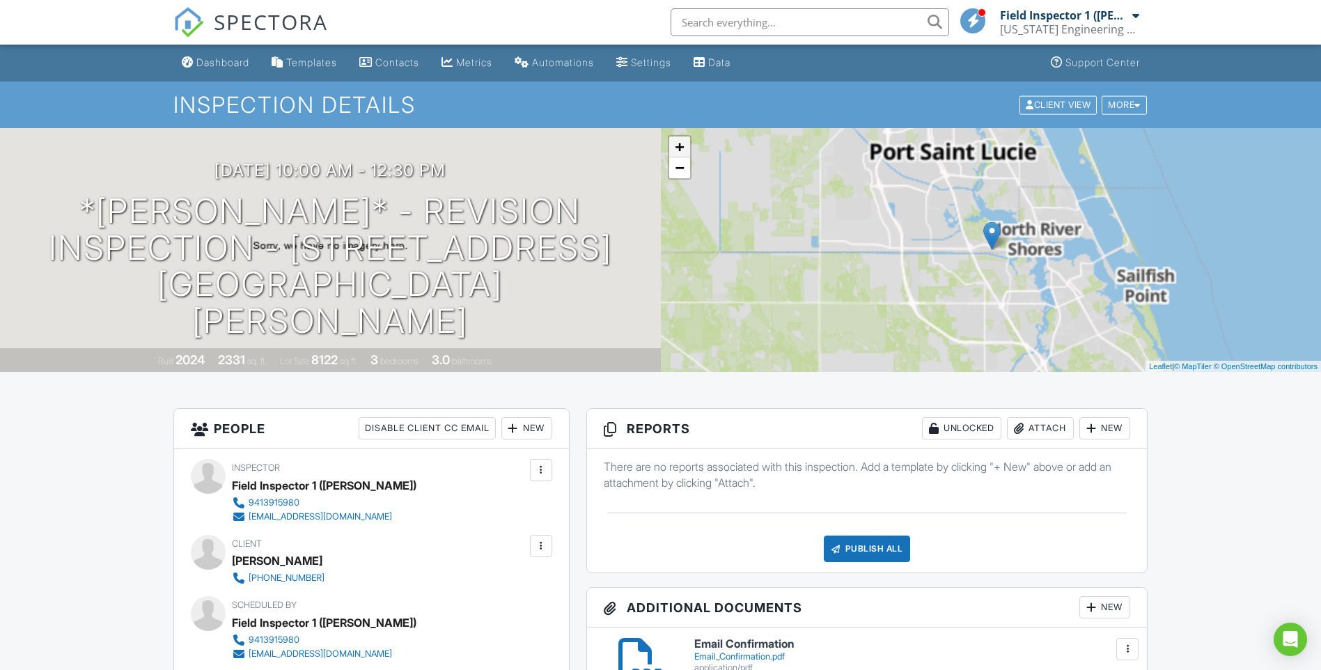
click at [680, 147] on link "+" at bounding box center [679, 146] width 21 height 21
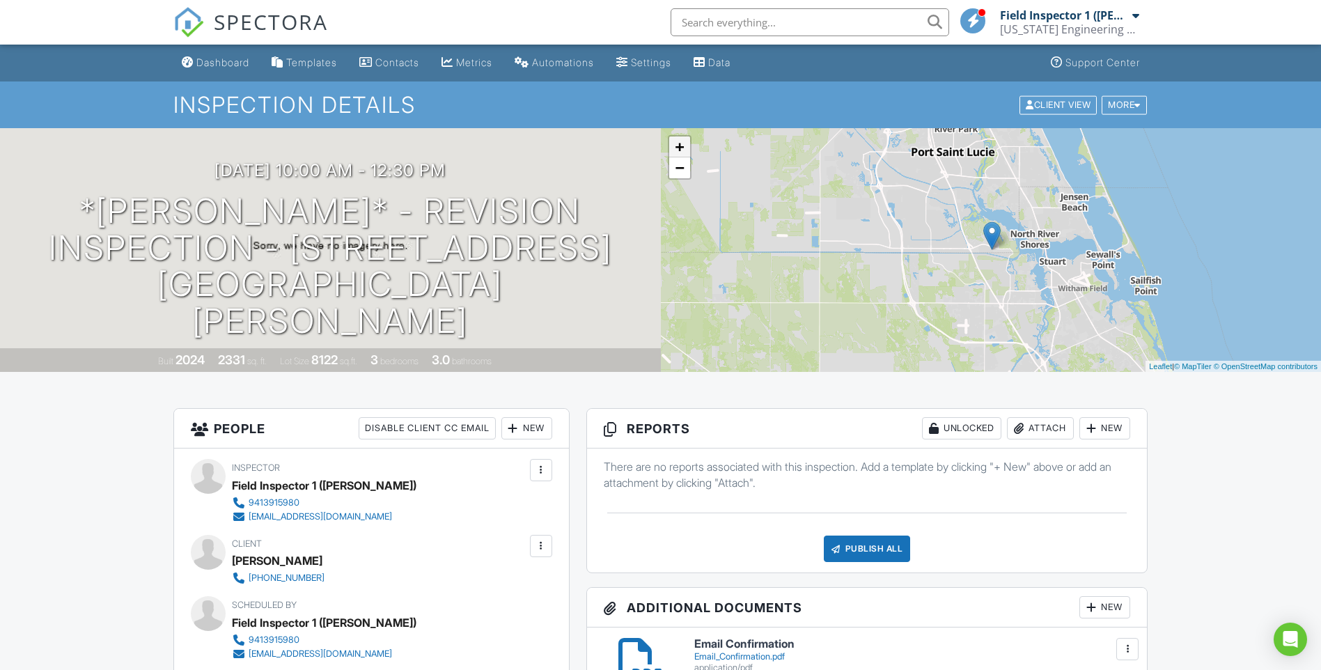
click at [680, 147] on link "+" at bounding box center [679, 146] width 21 height 21
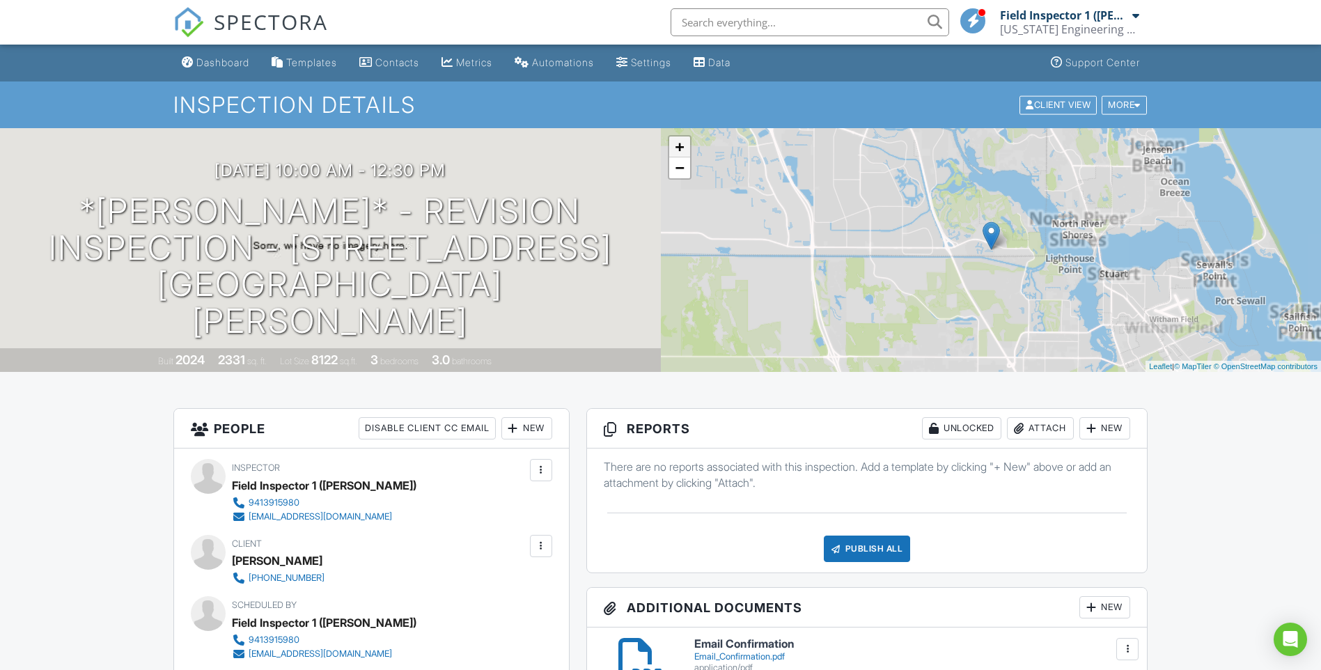
click at [680, 147] on link "+" at bounding box center [679, 146] width 21 height 21
click at [680, 148] on link "+" at bounding box center [679, 146] width 21 height 21
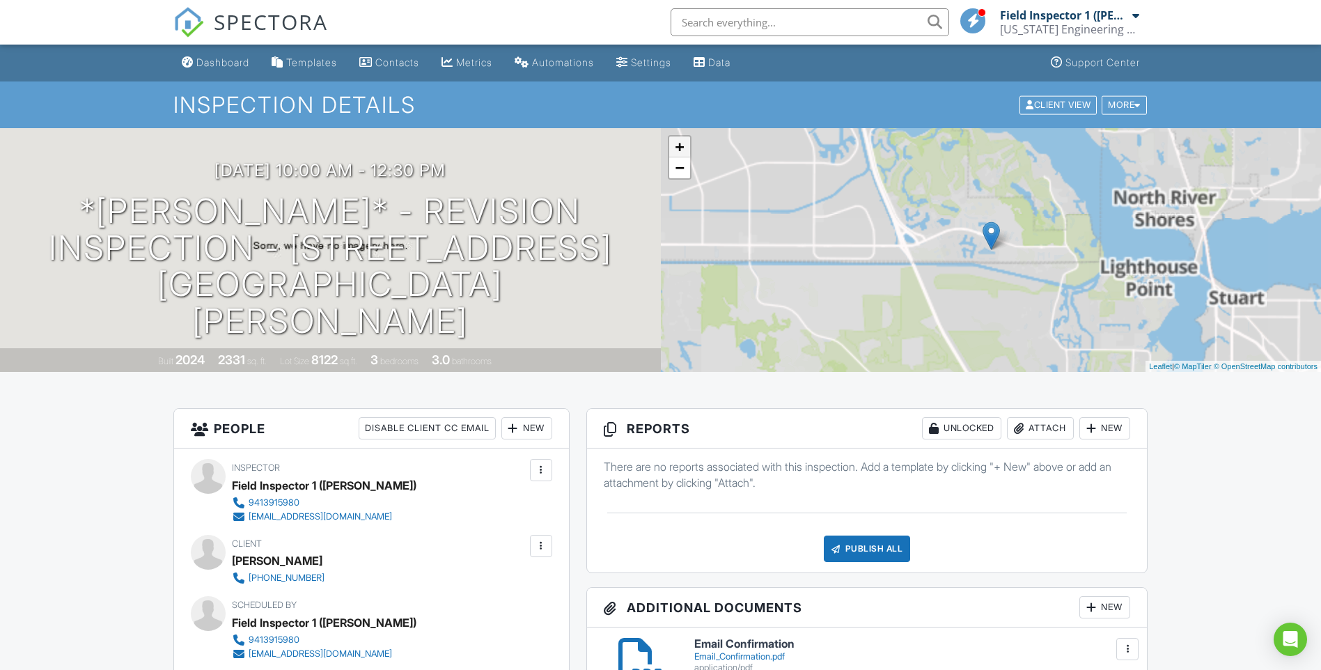
click at [680, 148] on link "+" at bounding box center [679, 146] width 21 height 21
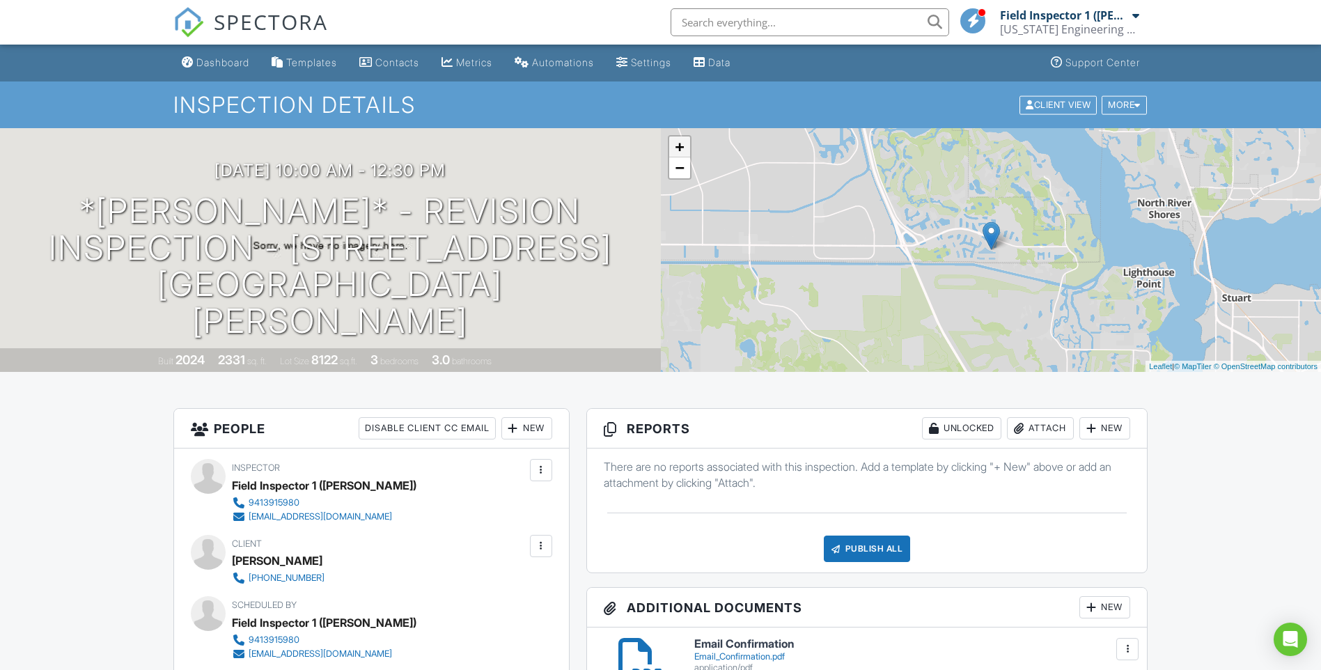
click at [680, 148] on link "+" at bounding box center [679, 146] width 21 height 21
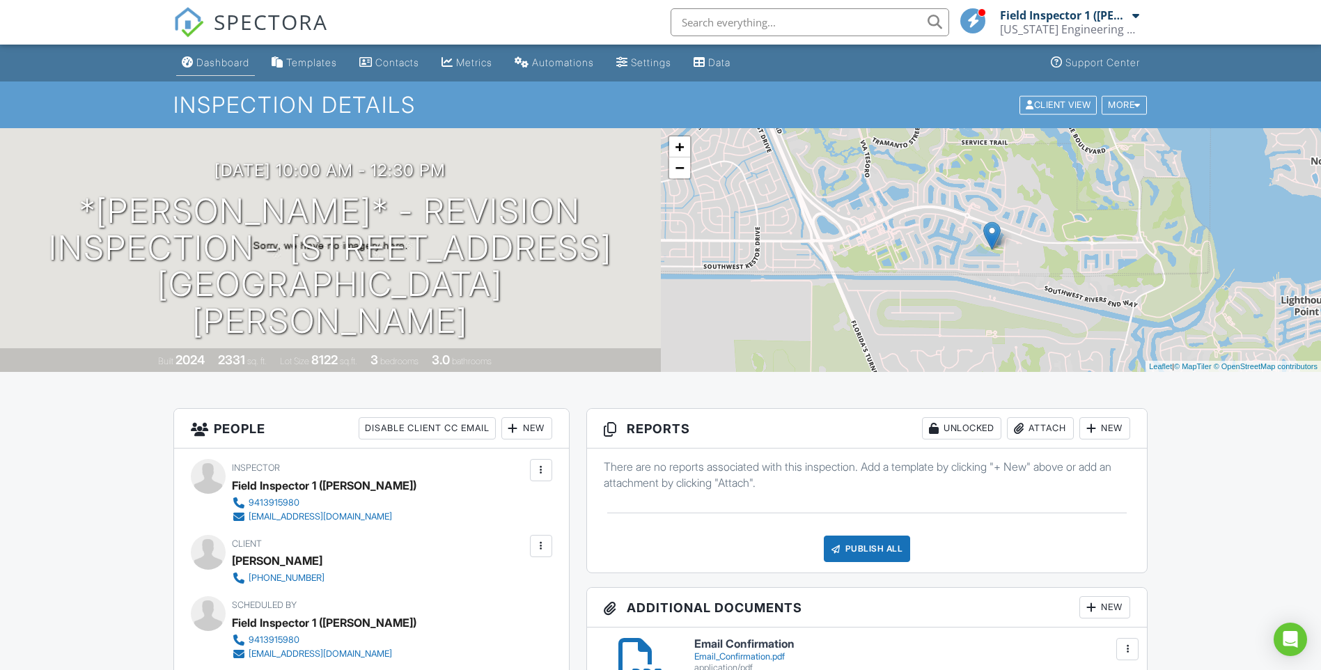
click at [222, 57] on div "Dashboard" at bounding box center [222, 62] width 53 height 12
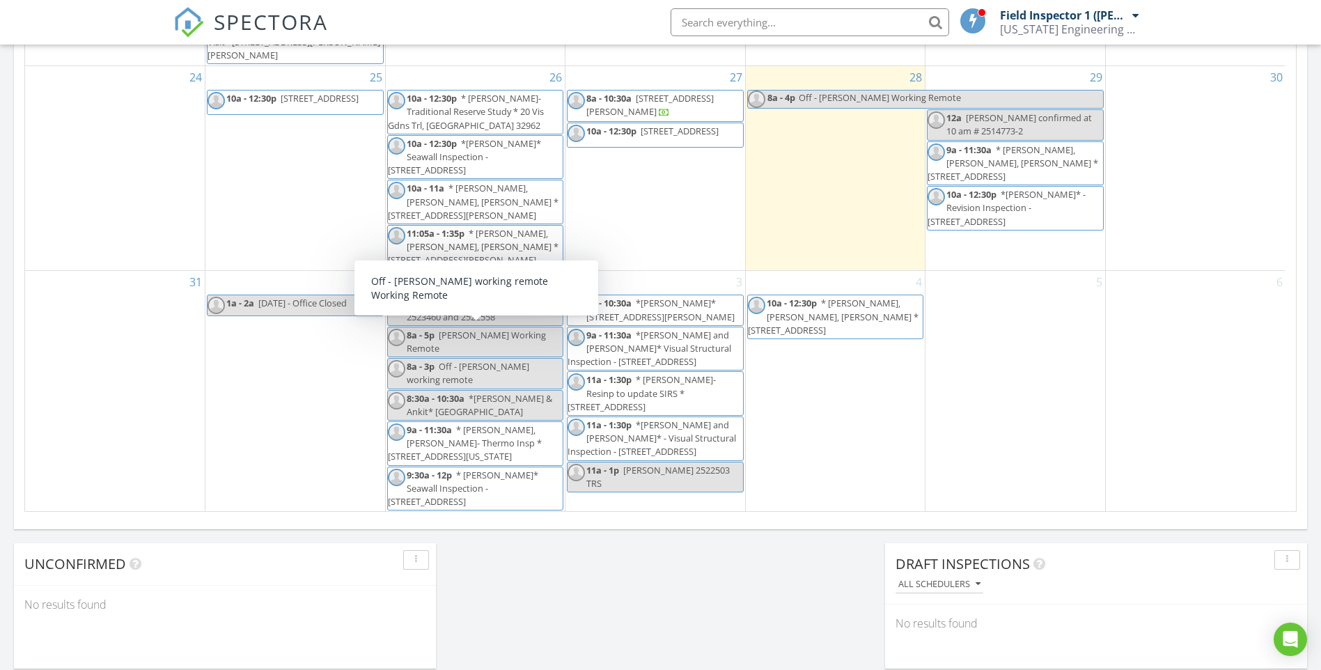
scroll to position [787, 0]
